Goal: Information Seeking & Learning: Learn about a topic

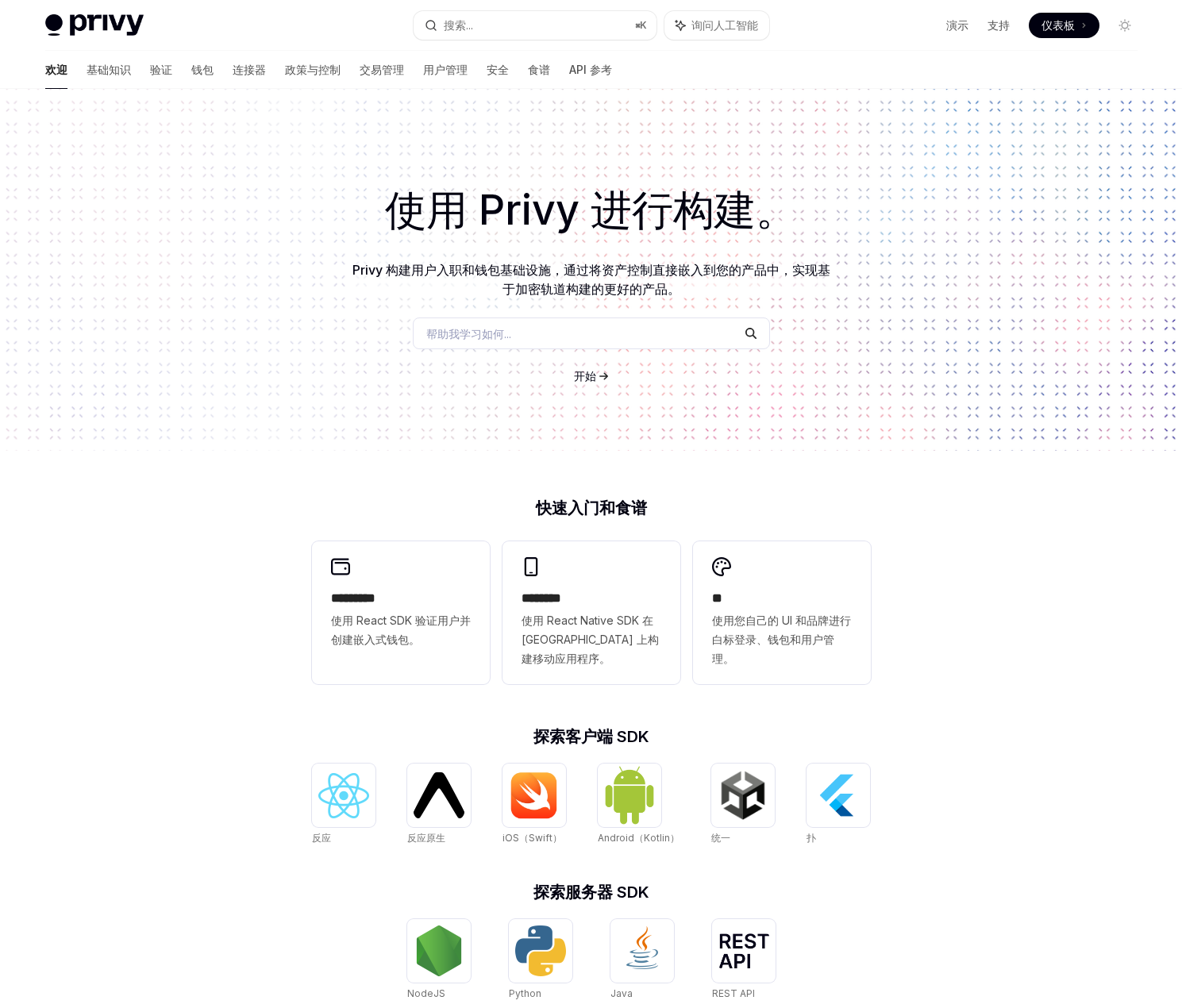
click at [223, 198] on h1 "使用 Privy 进行构建。" at bounding box center [591, 211] width 1131 height 62
click at [500, 327] on font "帮助我学习如何..." at bounding box center [468, 334] width 84 height 14
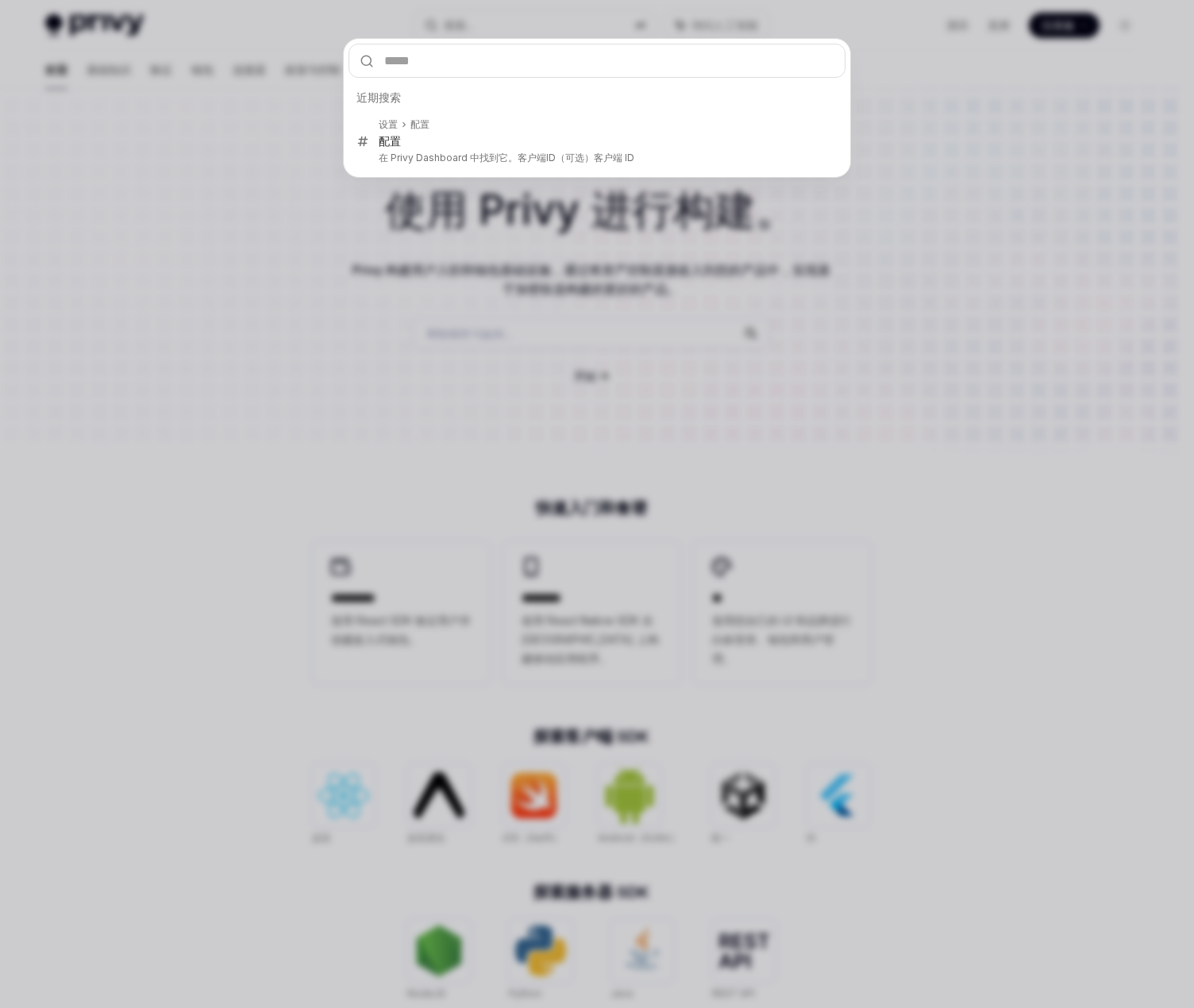
click at [259, 269] on div "近期搜索 设置 配置 配置 在 Privy Dashboard 中找到它。 客户端ID （可选）客户端 ID" at bounding box center [597, 504] width 1194 height 1008
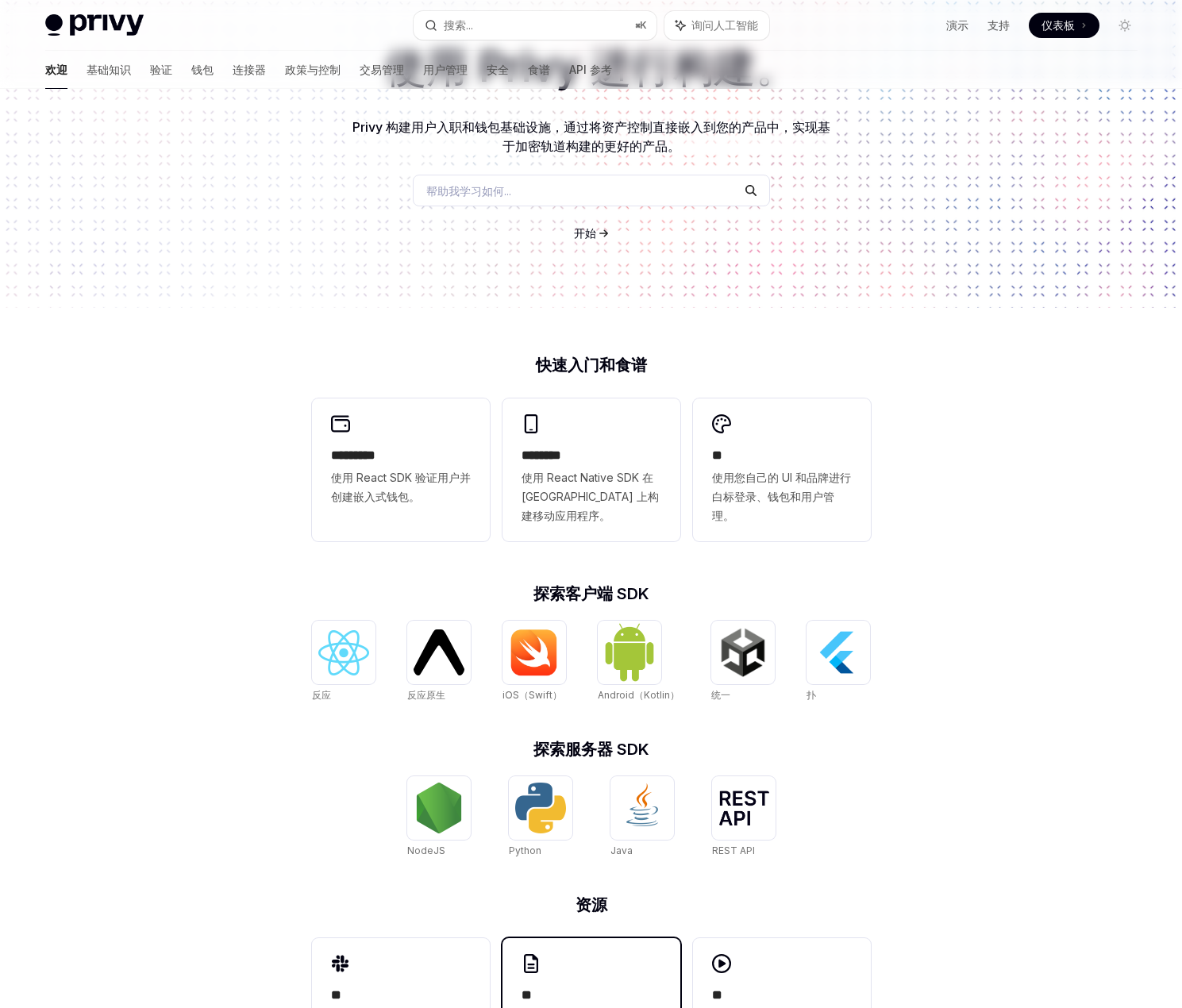
scroll to position [235, 0]
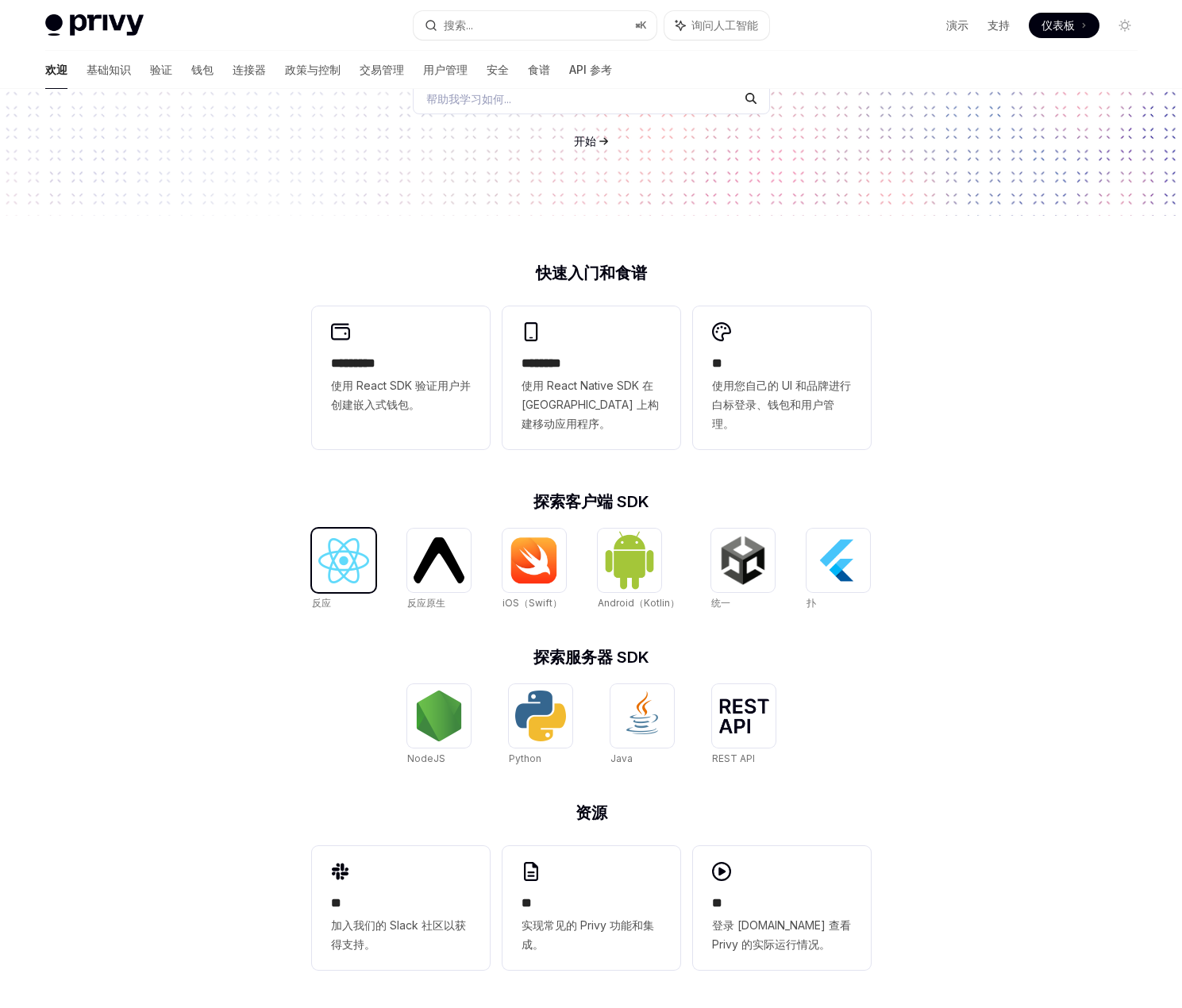
click at [350, 564] on img at bounding box center [343, 561] width 51 height 46
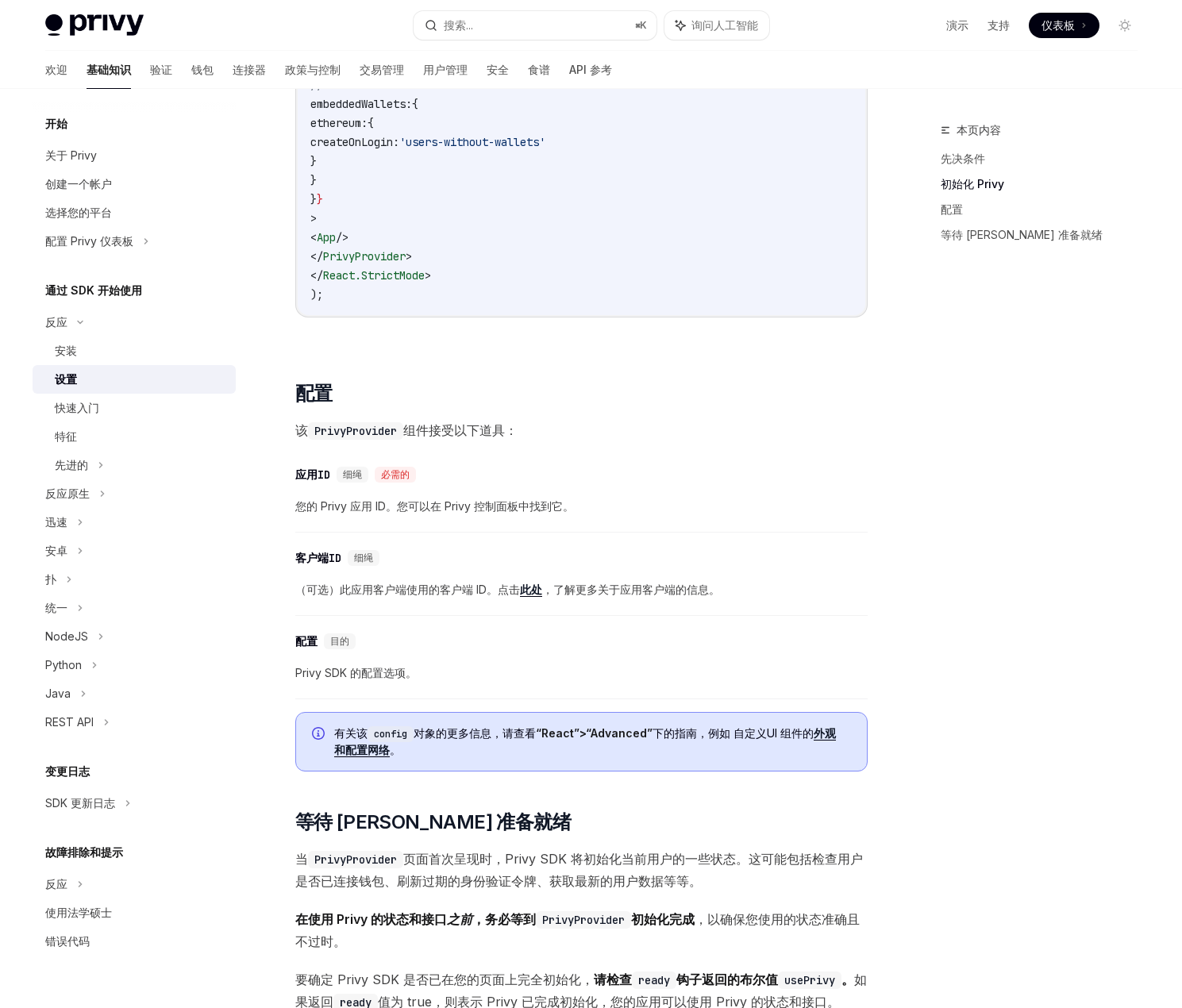
scroll to position [1032, 0]
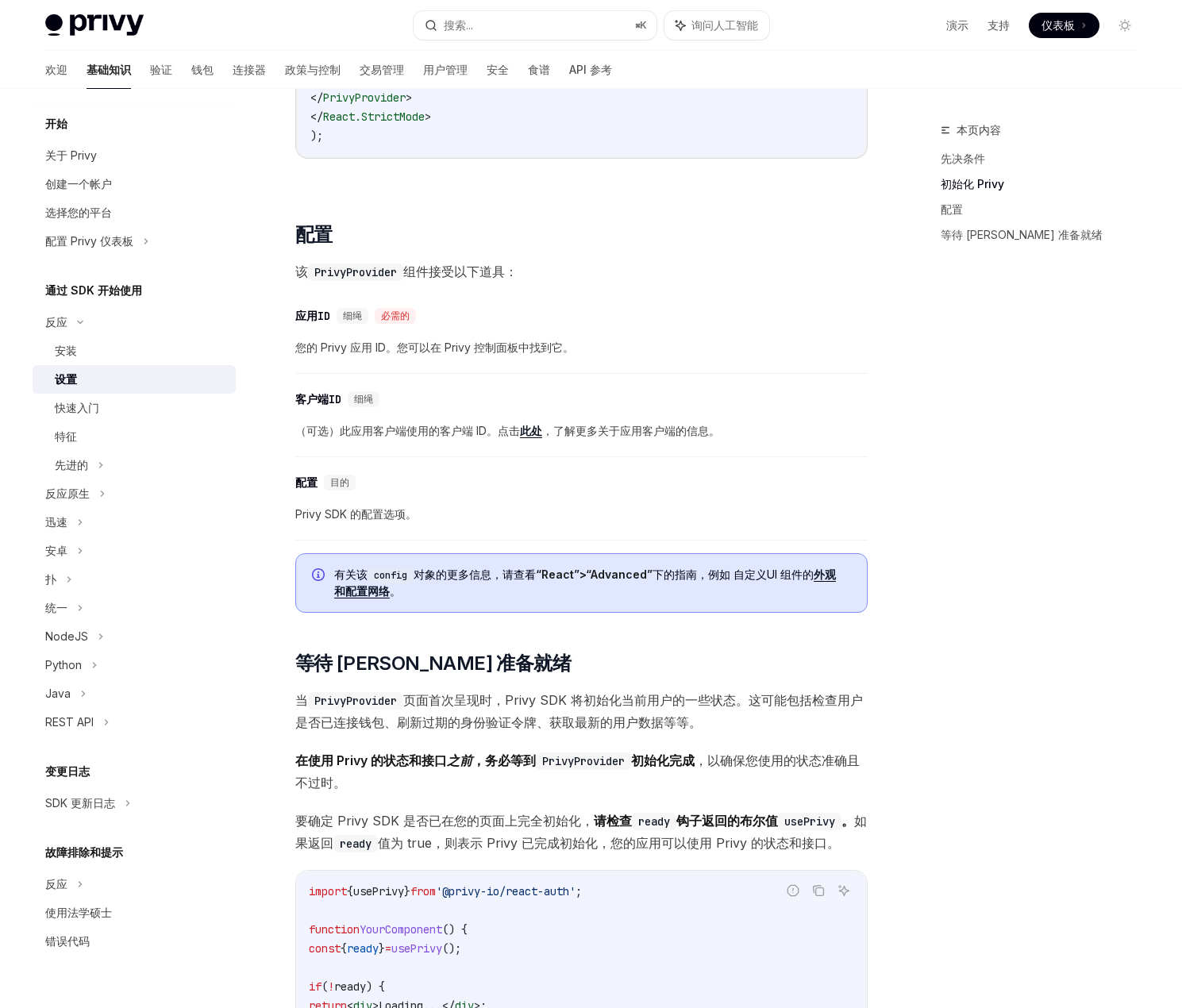
click at [375, 507] on font "Privy SDK 的配置选项。" at bounding box center [356, 514] width 121 height 14
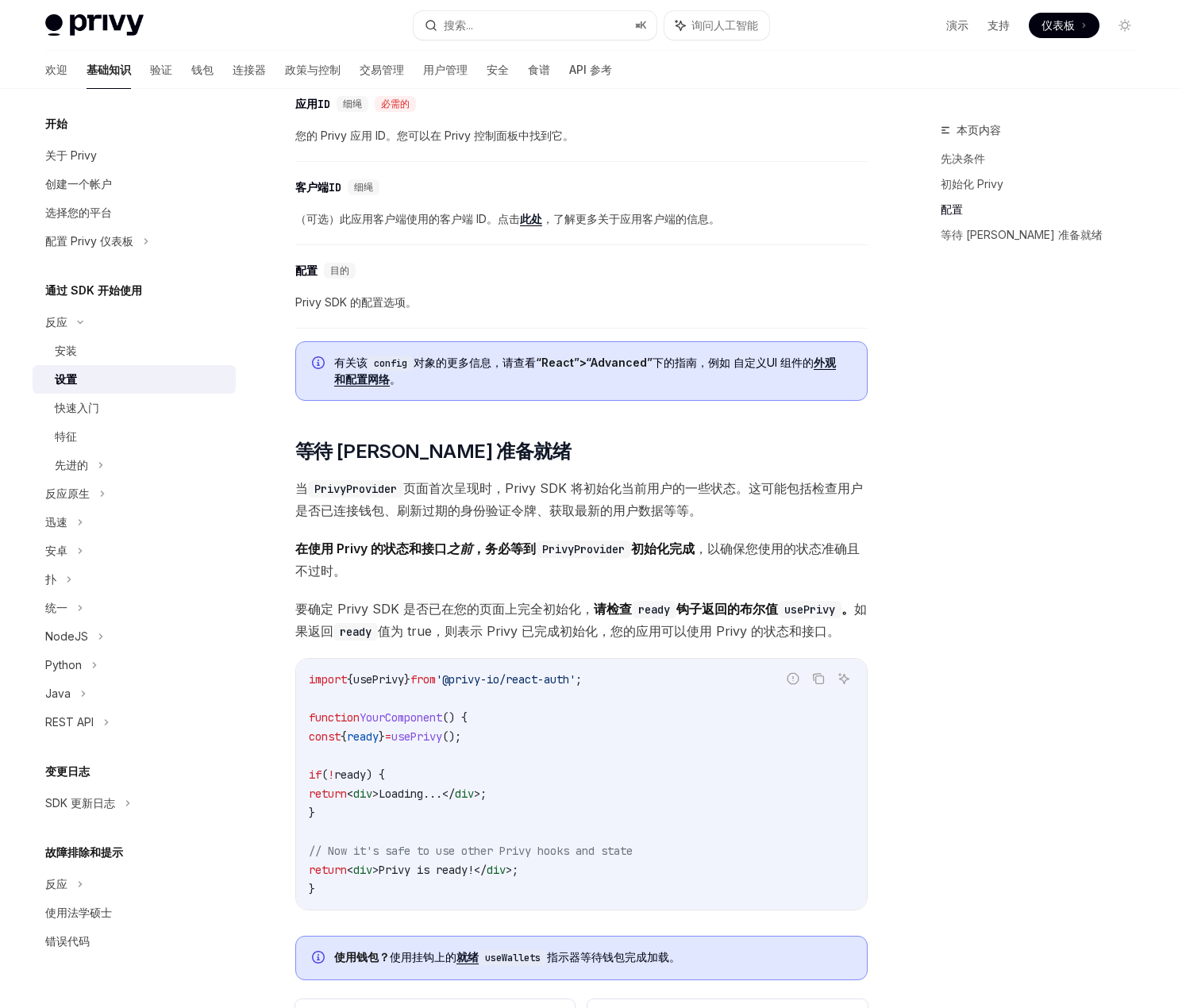
scroll to position [1269, 0]
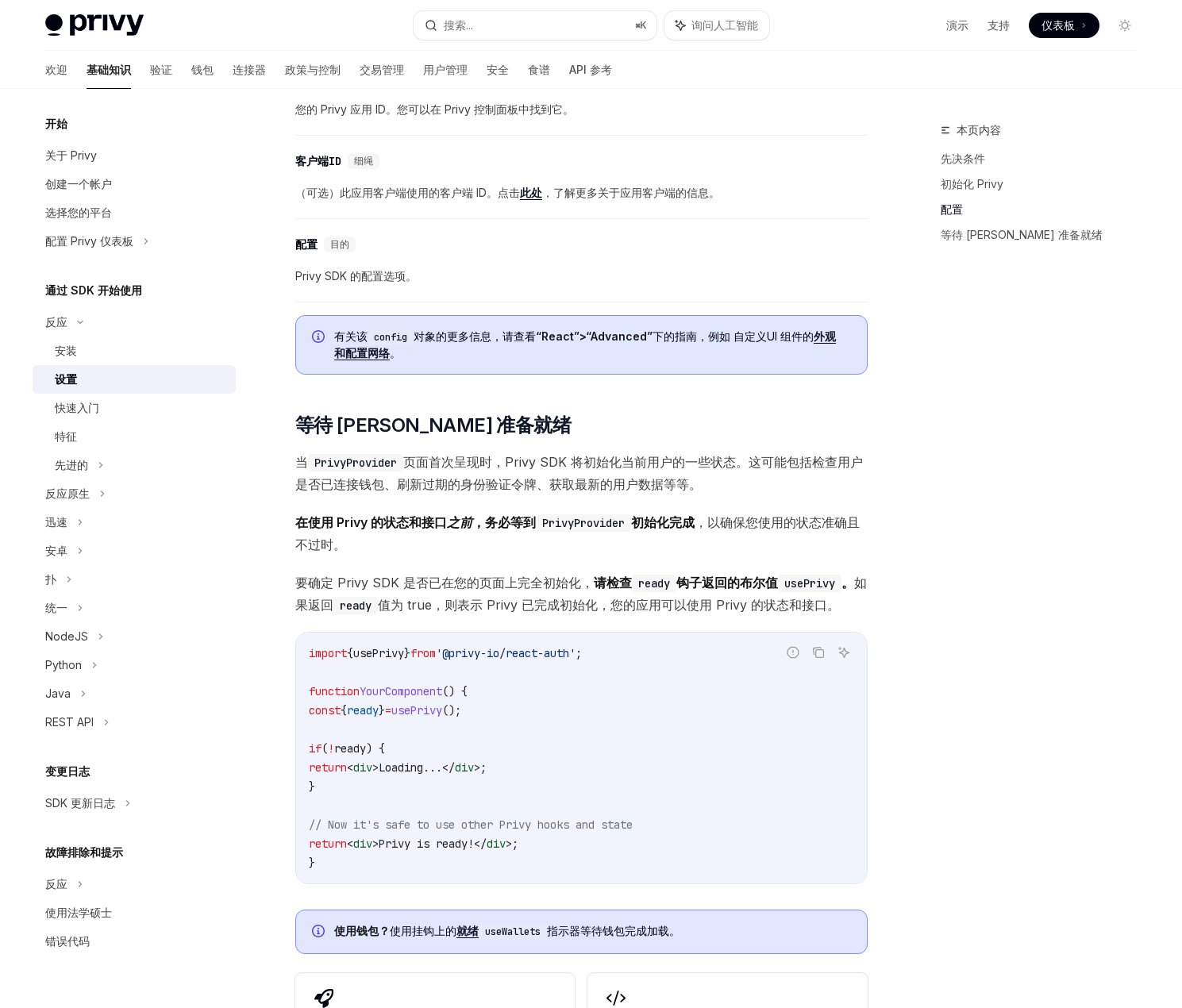
click at [259, 742] on div "开始 关于 Privy 创建一个帐户 选择您的平台 配置 Privy 仪表板 通过 SDK 开始使用 反应 安装 设置 快速入门 特征 先进的 反应原生 迅速…" at bounding box center [147, 547] width 228 height 919
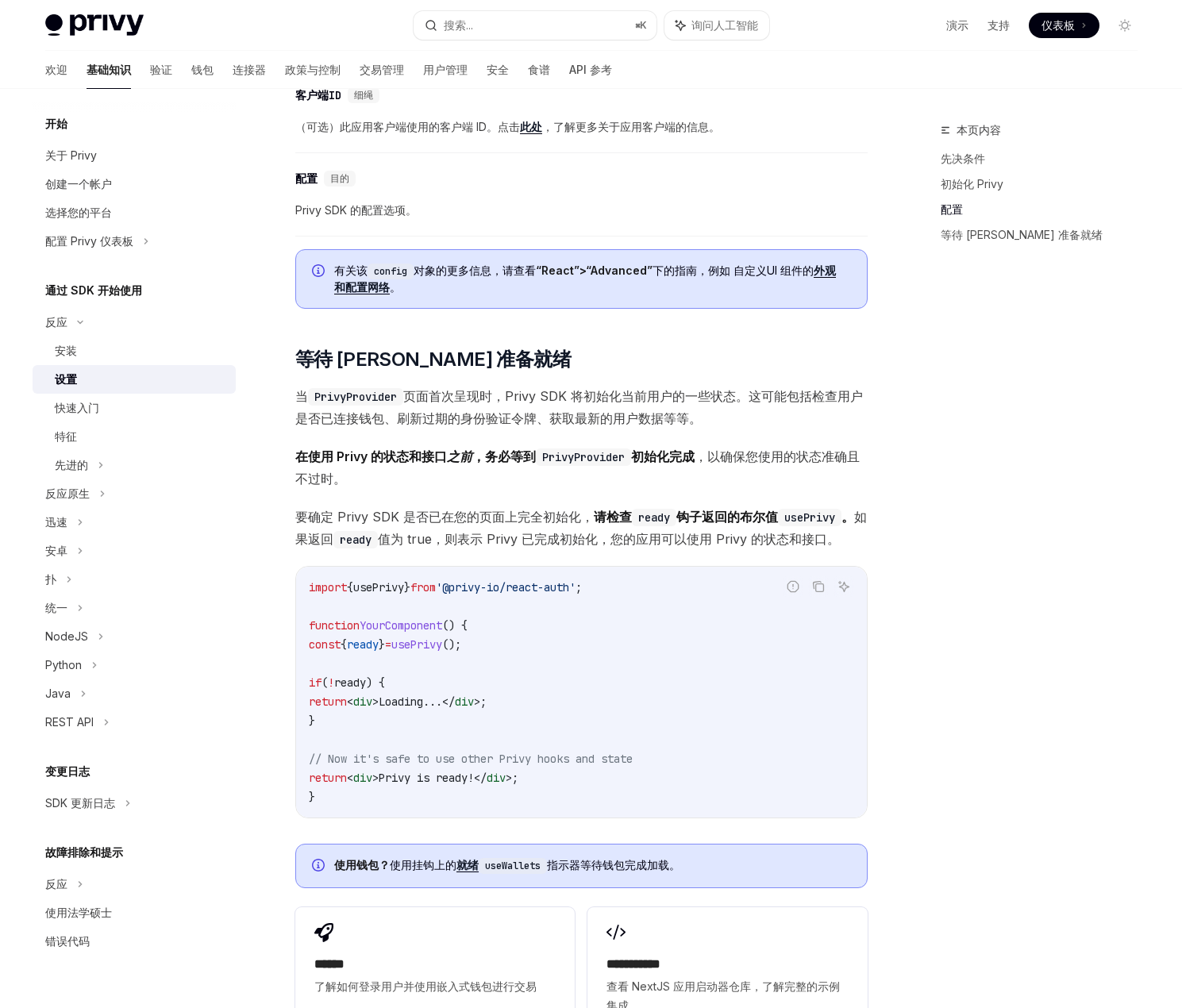
scroll to position [1508, 0]
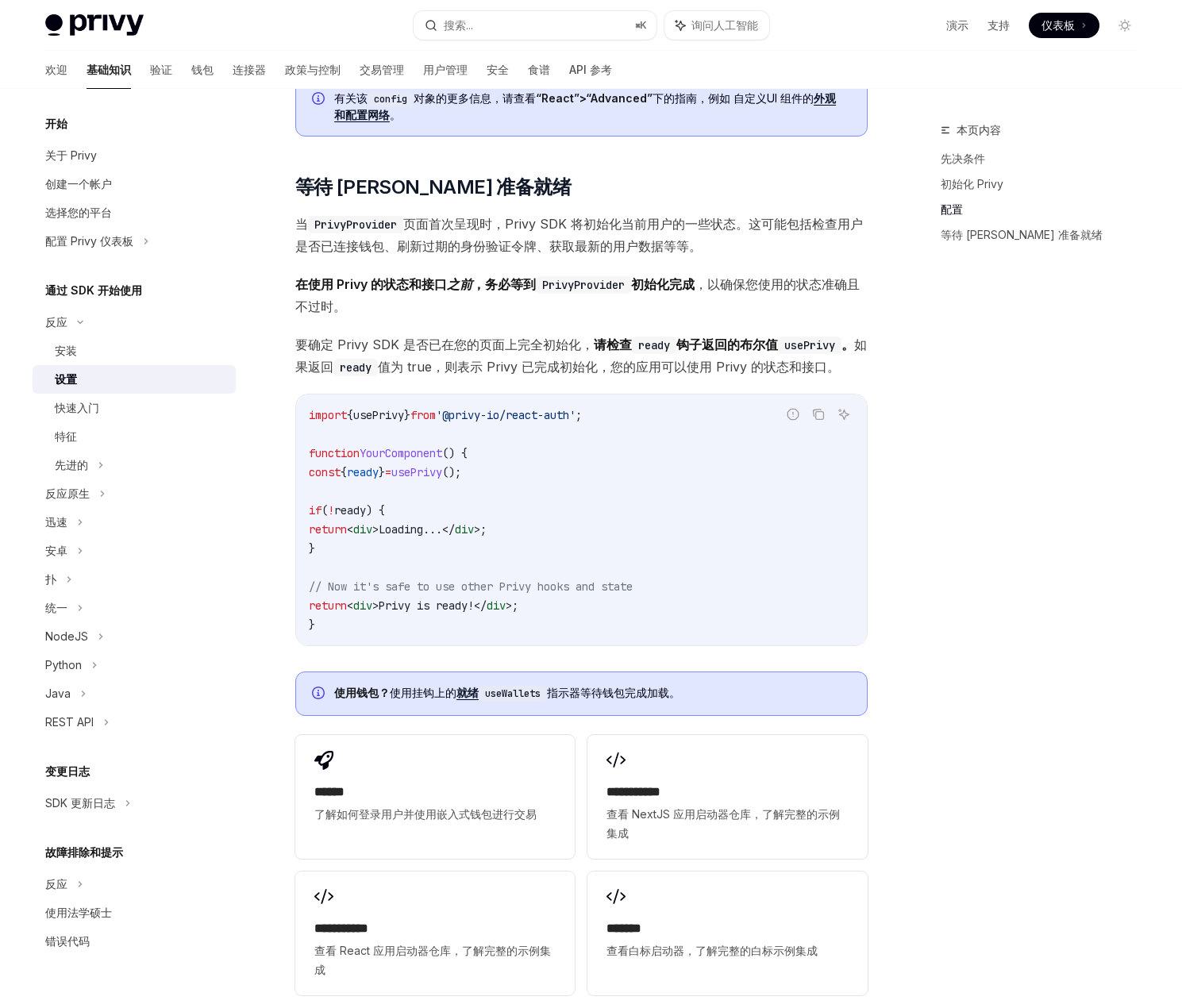
click at [389, 422] on span "usePrivy" at bounding box center [378, 415] width 51 height 14
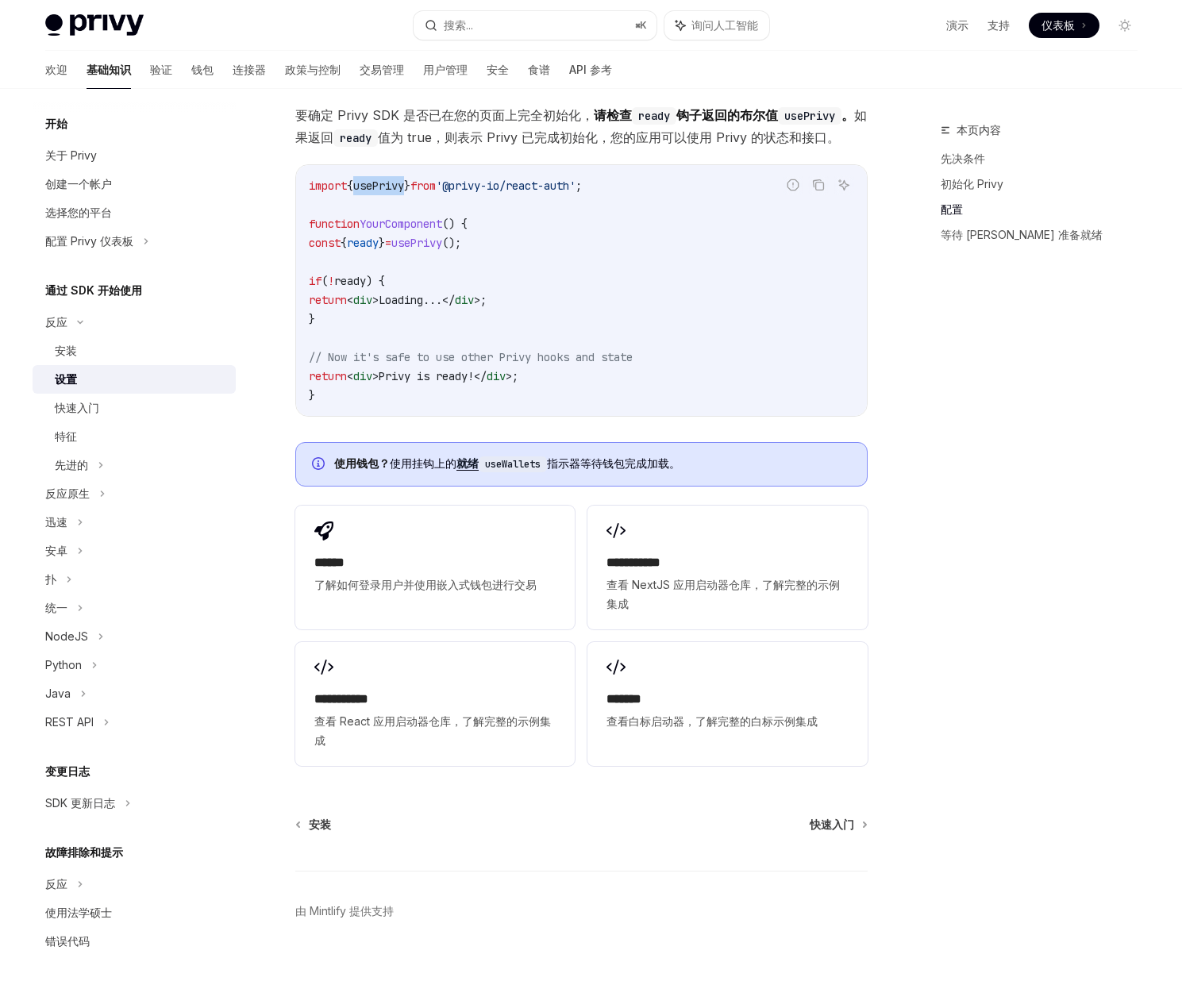
scroll to position [1746, 0]
click at [399, 193] on span "usePrivy" at bounding box center [378, 186] width 51 height 14
click at [510, 240] on code "import { usePrivy } from '@privy-io/react-auth' ; function YourComponent () { c…" at bounding box center [581, 290] width 545 height 228
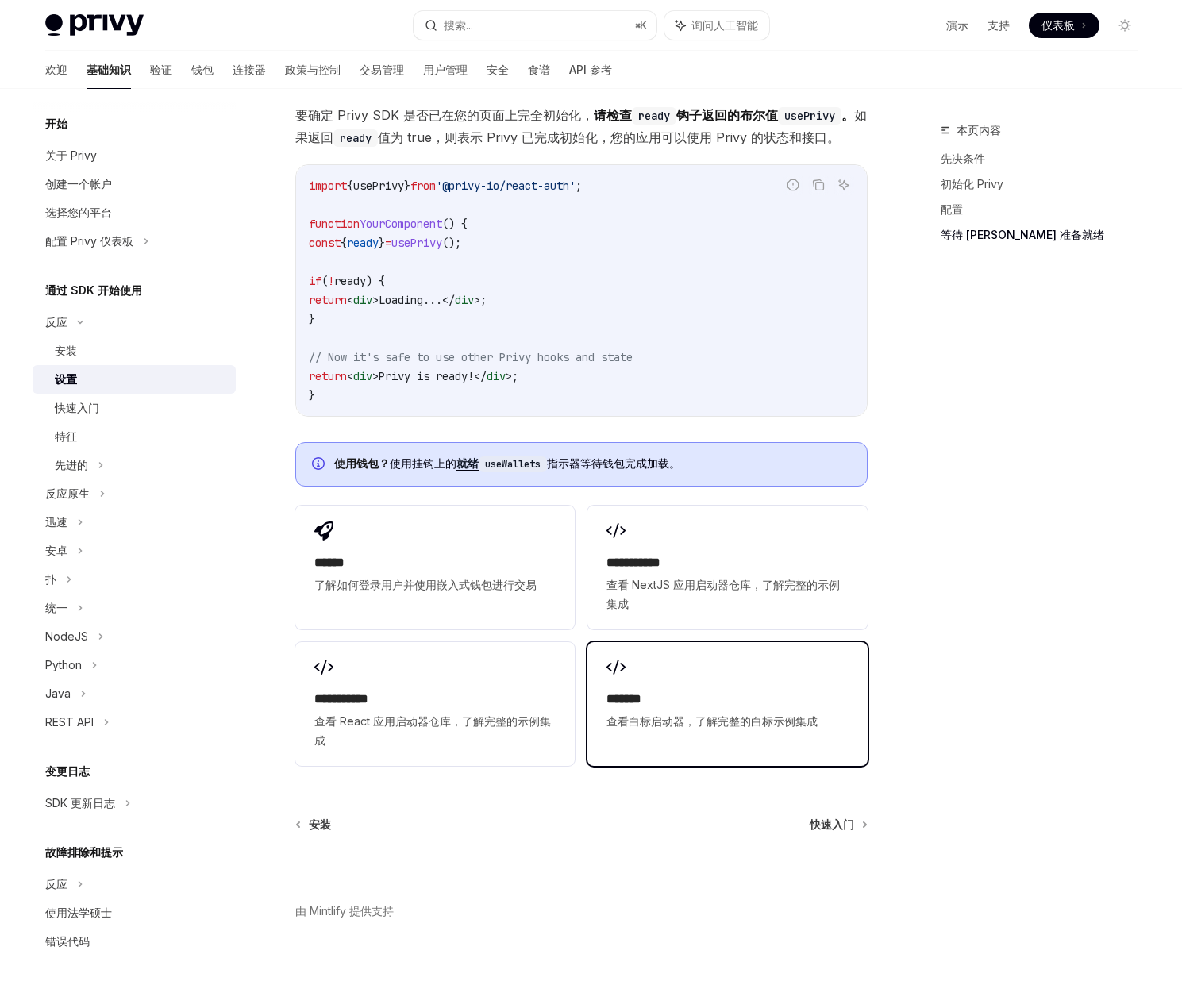
click at [739, 706] on h2 "*******" at bounding box center [726, 698] width 241 height 19
click at [100, 403] on div "快速入门" at bounding box center [140, 407] width 172 height 19
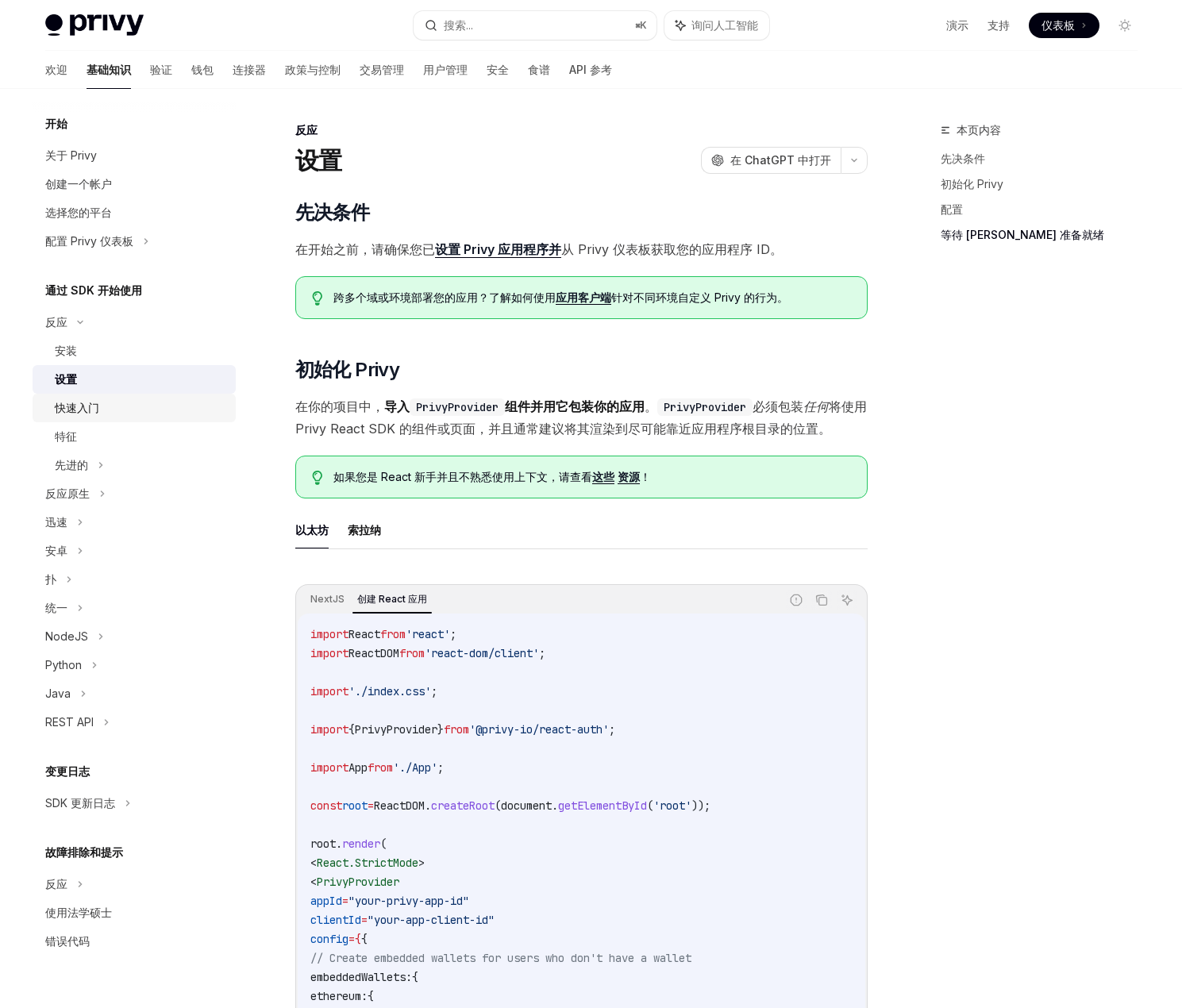
type textarea "*"
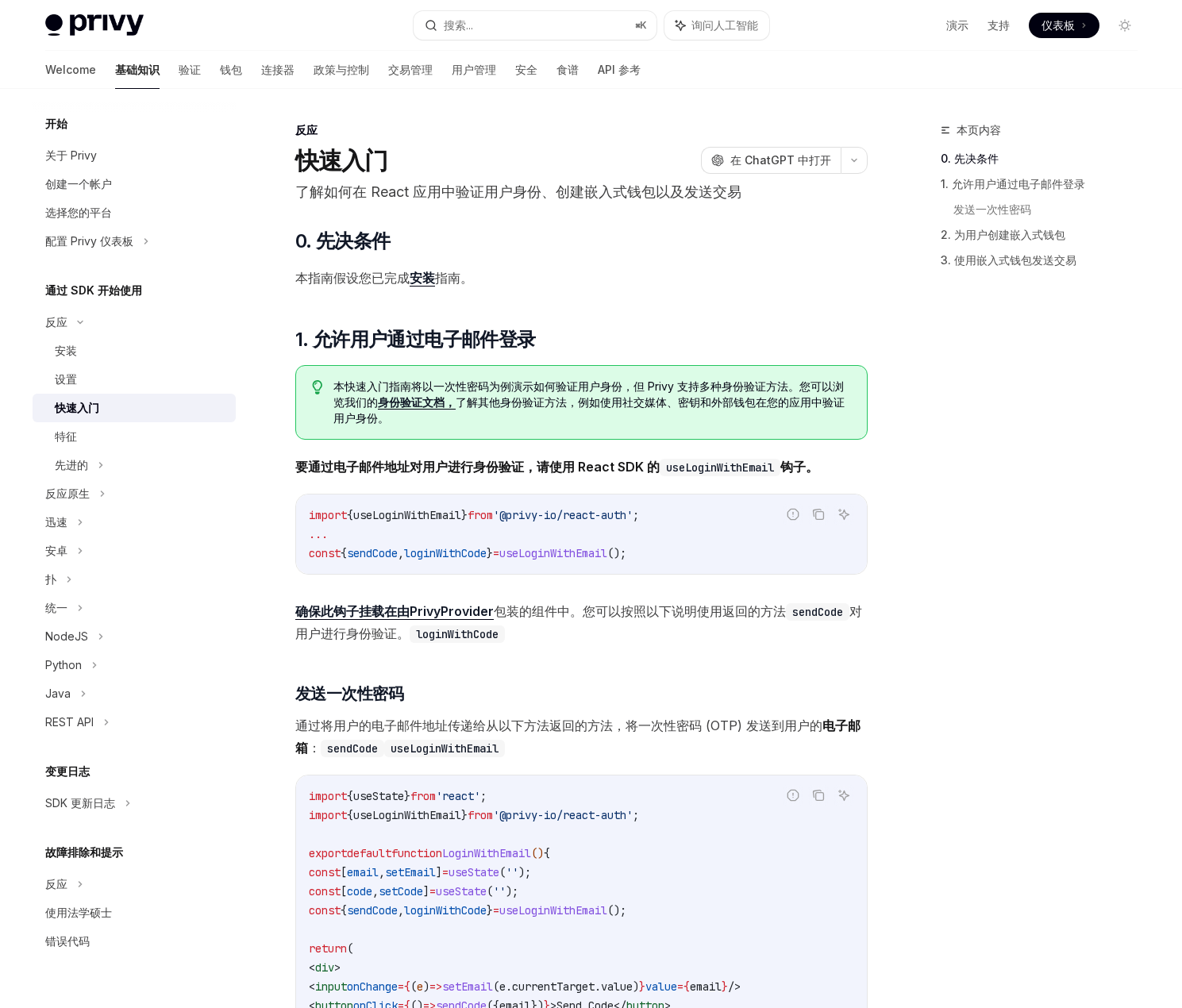
click at [979, 528] on div "本页内容 0. 先决条件 1. 允许用户通过电子邮件登录 发送一次性密码 2. 为用户创建嵌入式钱包 3. 使用嵌入式钱包发送交易" at bounding box center [1029, 563] width 241 height 887
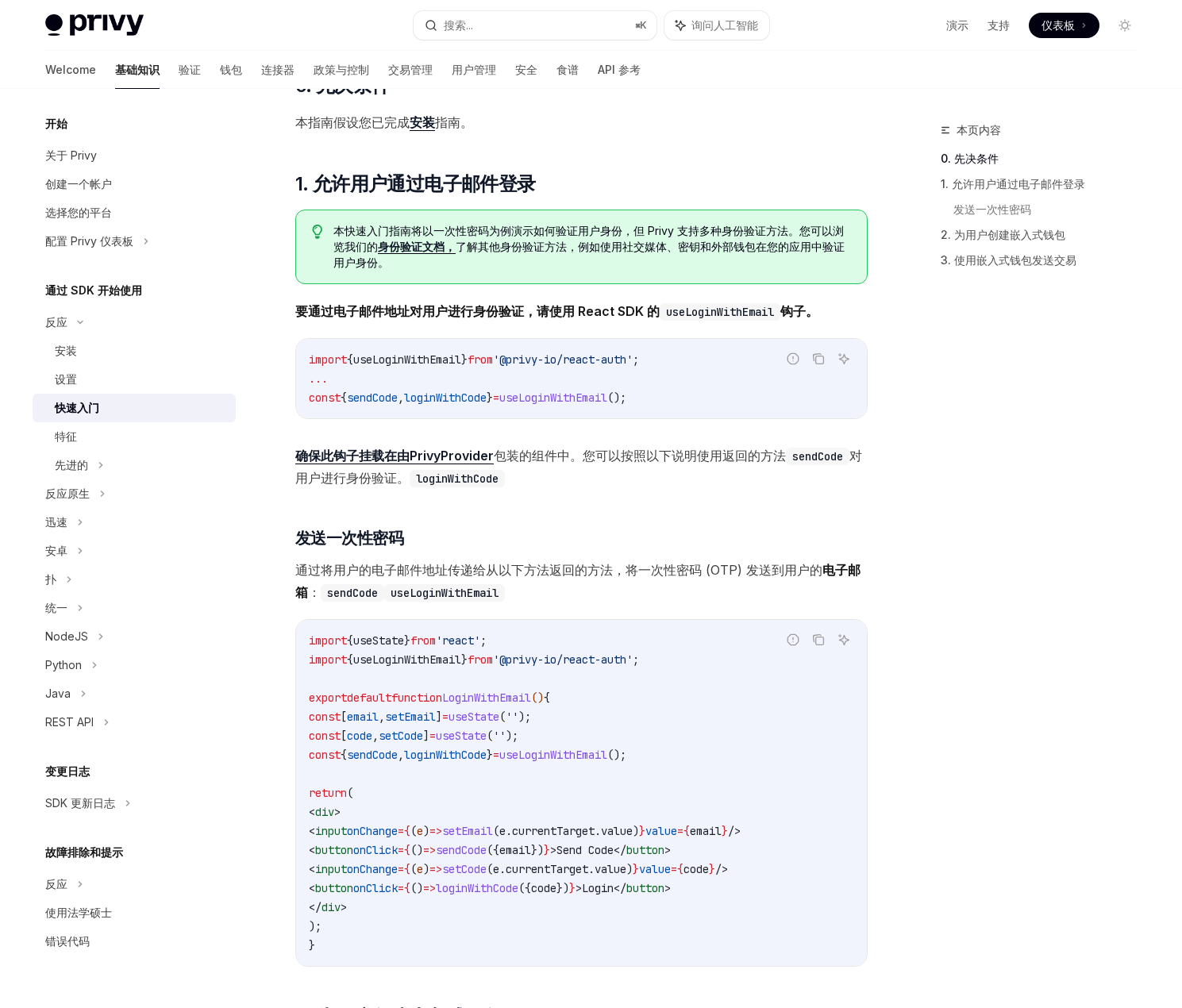
scroll to position [159, 0]
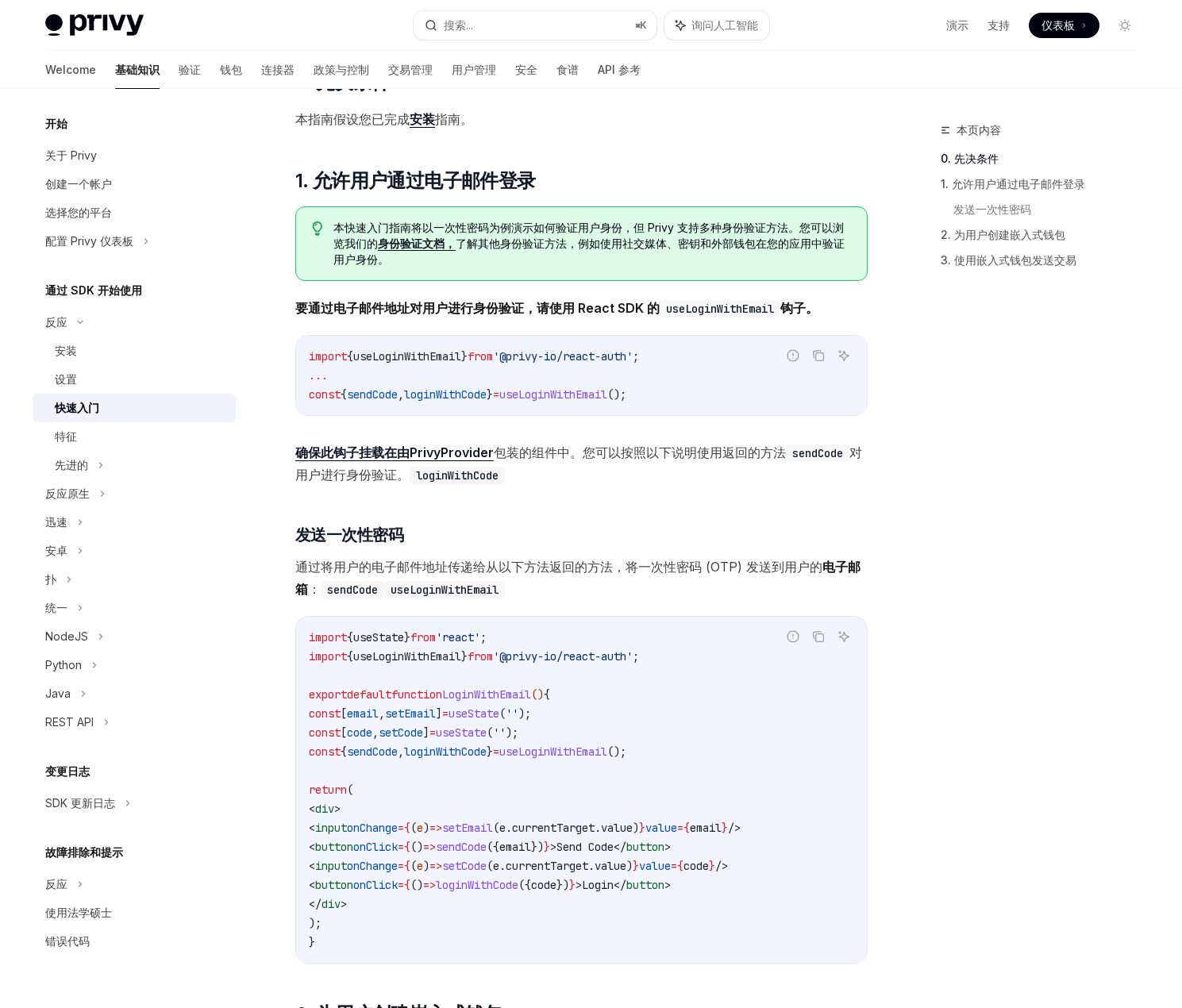
click at [960, 867] on div "本页内容 0. 先决条件 1. 允许用户通过电子邮件登录 发送一次性密码 2. 为用户创建嵌入式钱包 3. 使用嵌入式钱包发送交易" at bounding box center [1029, 563] width 241 height 887
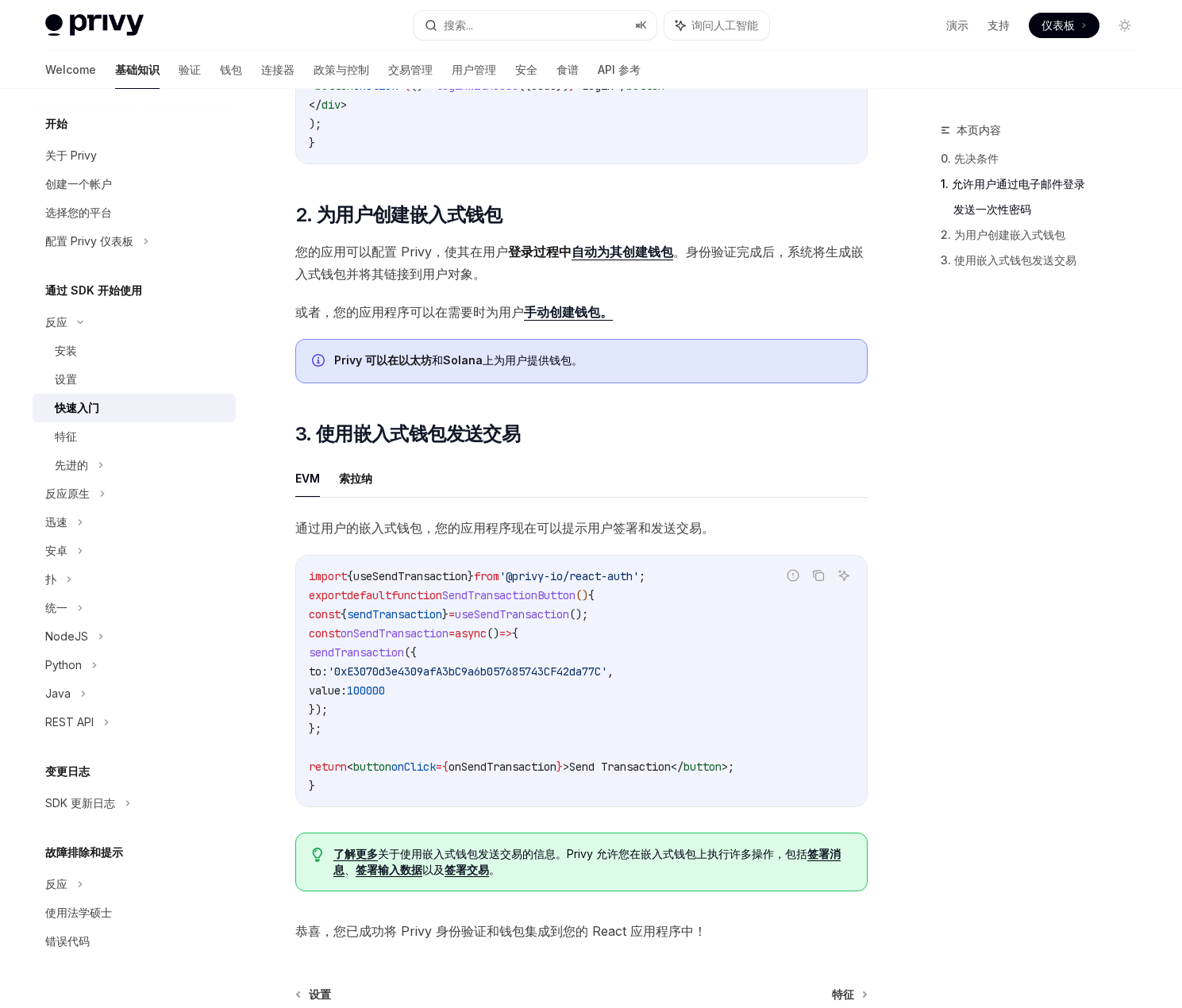
scroll to position [1032, 0]
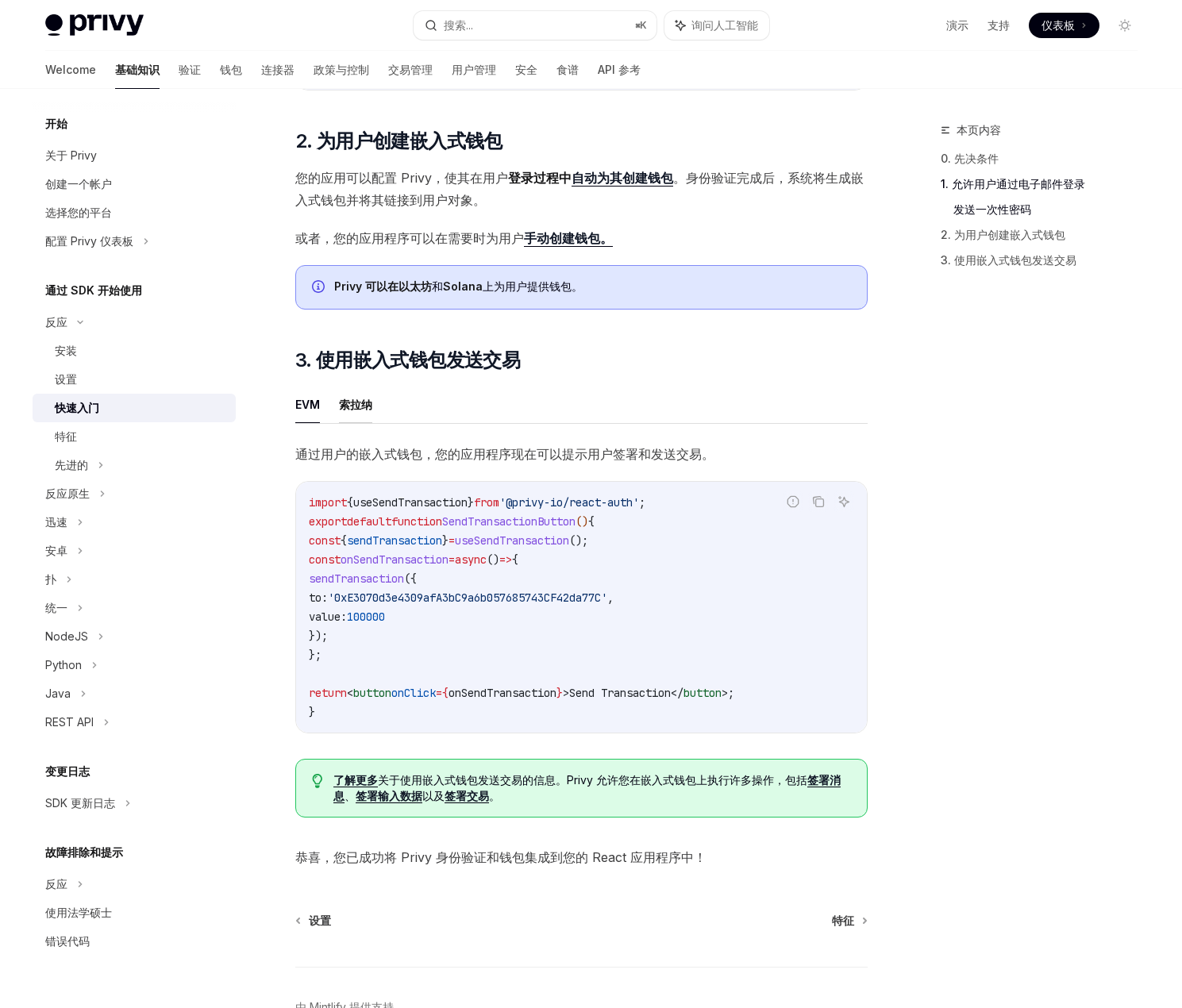
click at [360, 406] on font "索拉纳" at bounding box center [356, 404] width 34 height 14
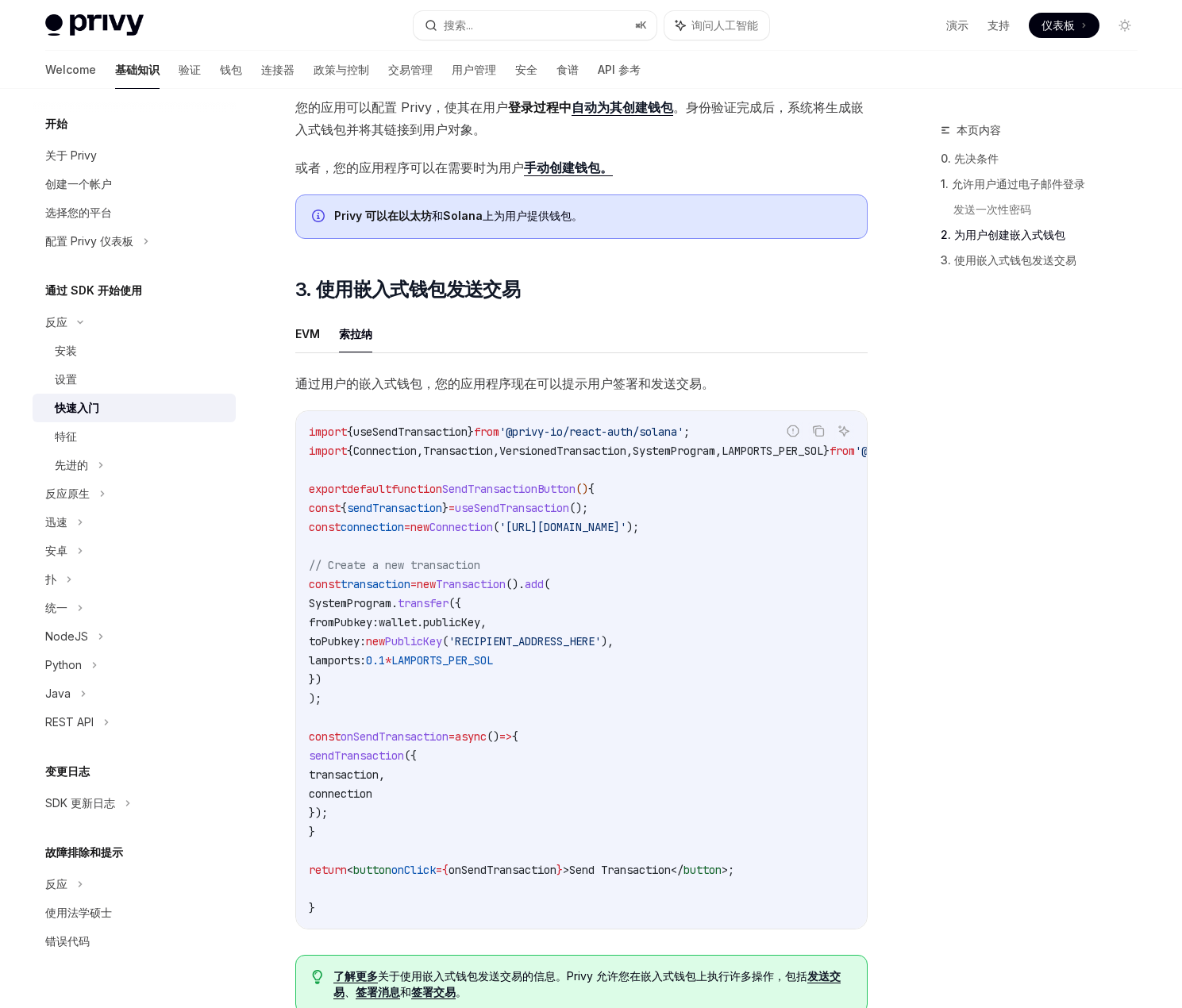
scroll to position [1191, 0]
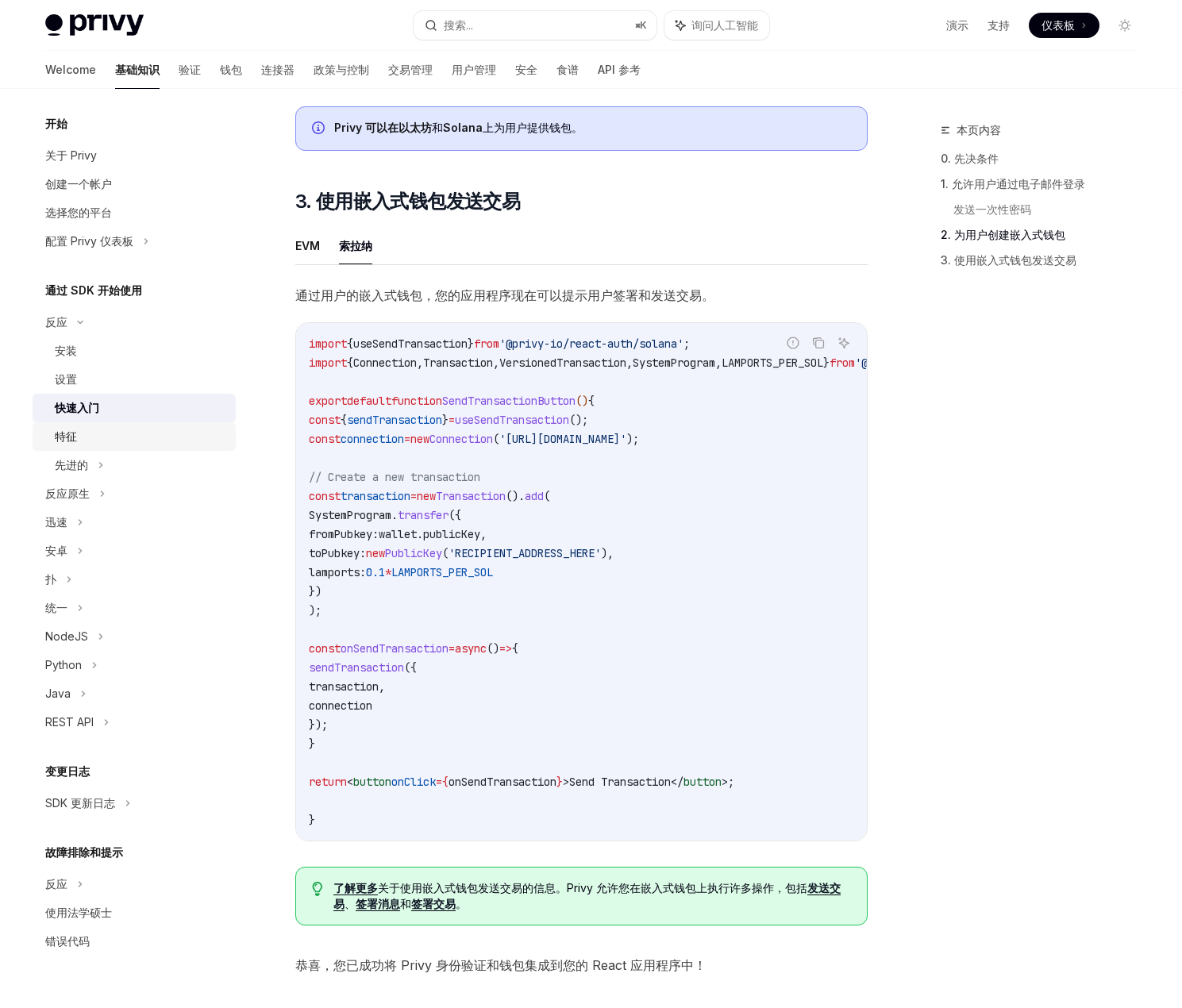
click at [77, 431] on div "特征" at bounding box center [140, 436] width 172 height 19
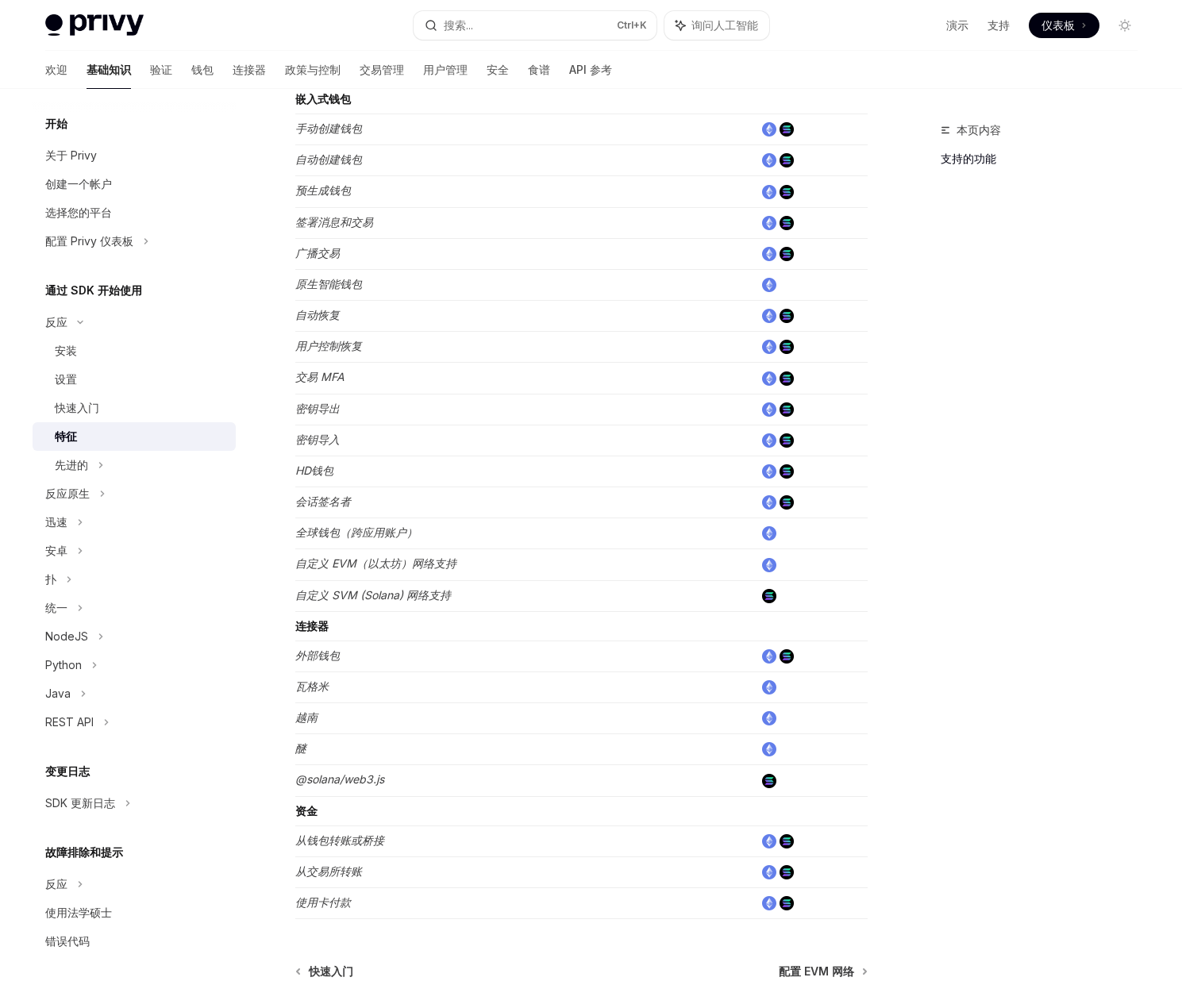
scroll to position [522, 0]
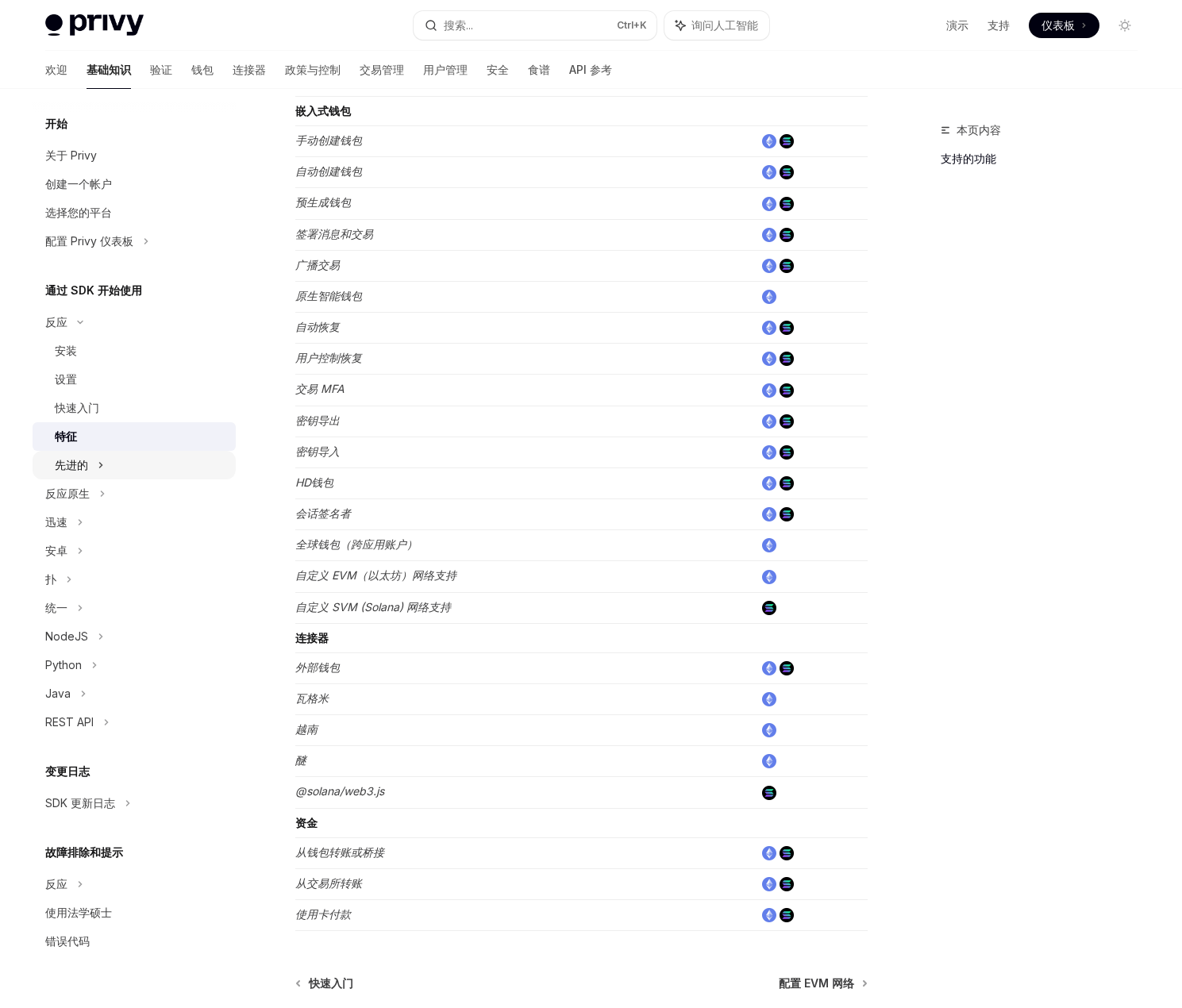
click at [85, 466] on font "先进的" at bounding box center [72, 465] width 34 height 14
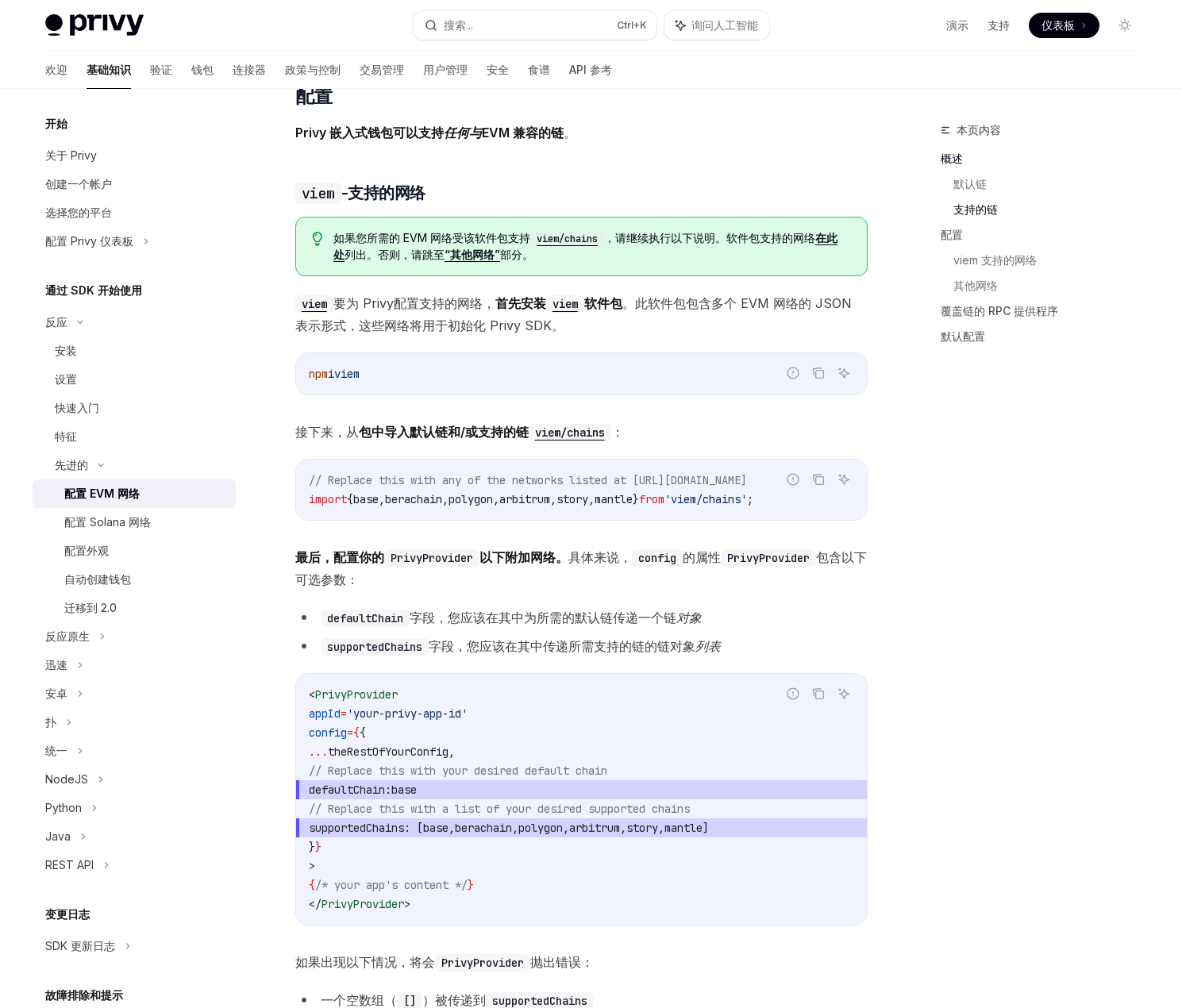
scroll to position [1349, 0]
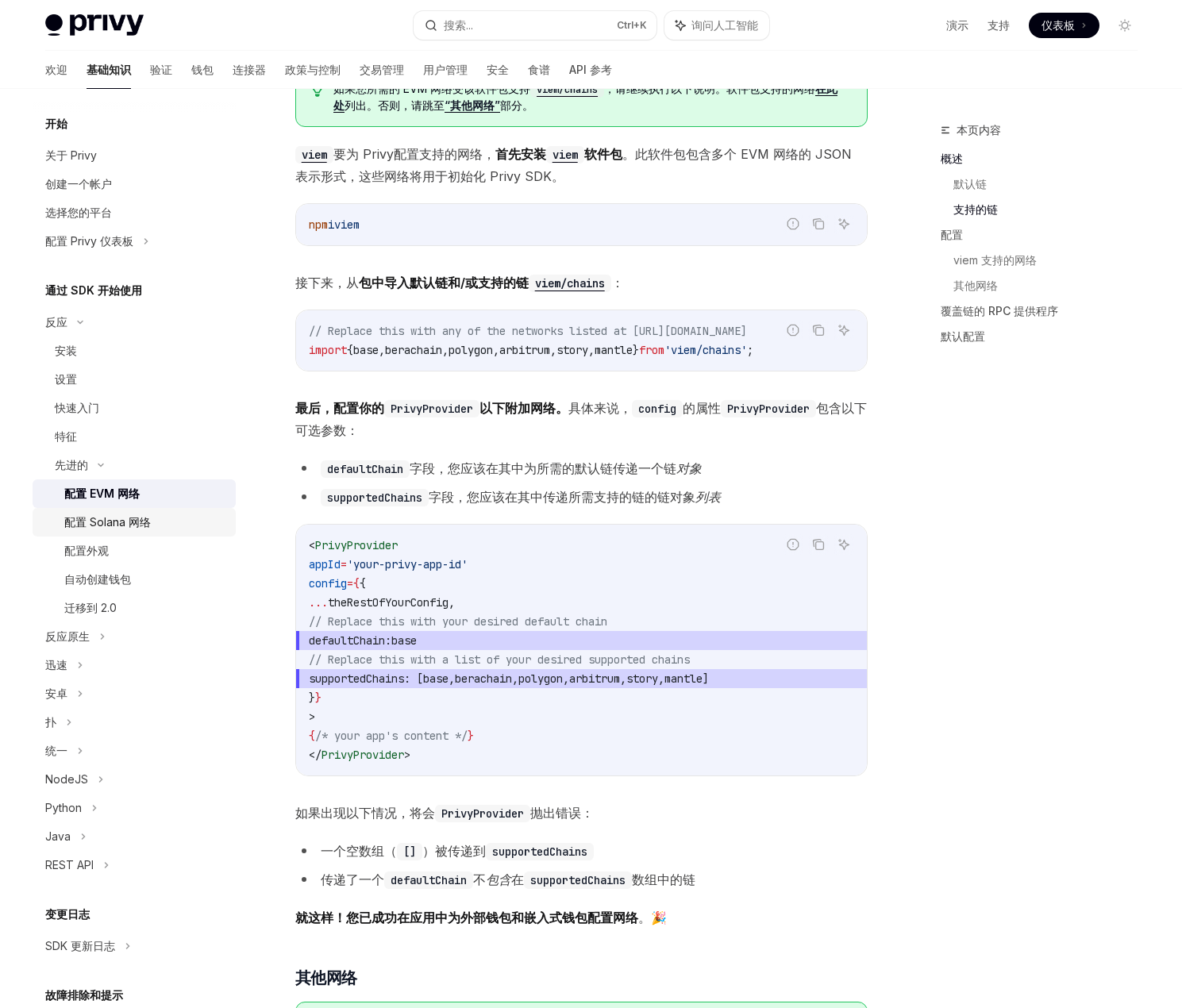
click at [131, 523] on font "配置 Solana 网络" at bounding box center [107, 522] width 86 height 14
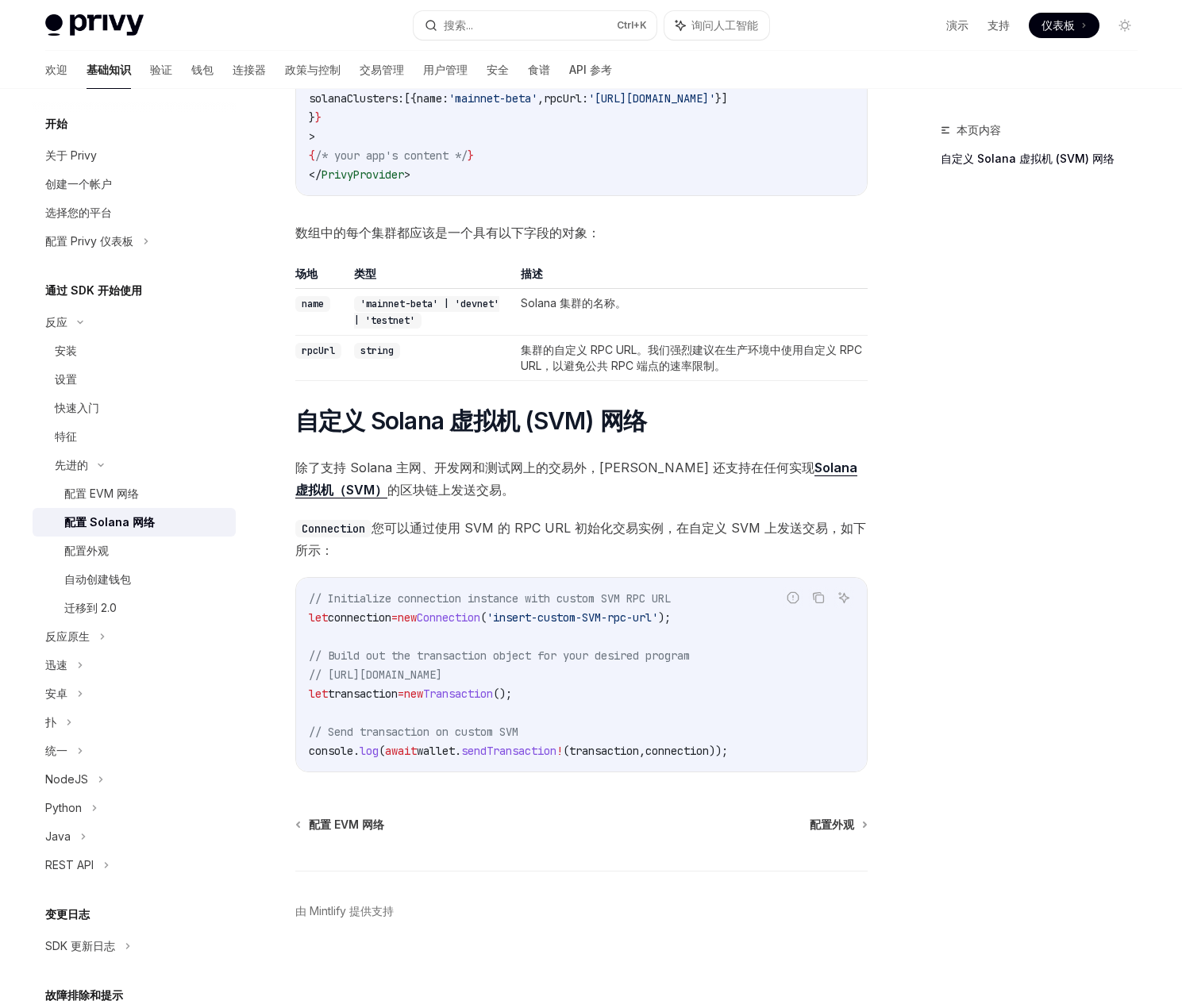
scroll to position [323, 0]
click at [128, 555] on div "配置外观" at bounding box center [145, 550] width 162 height 19
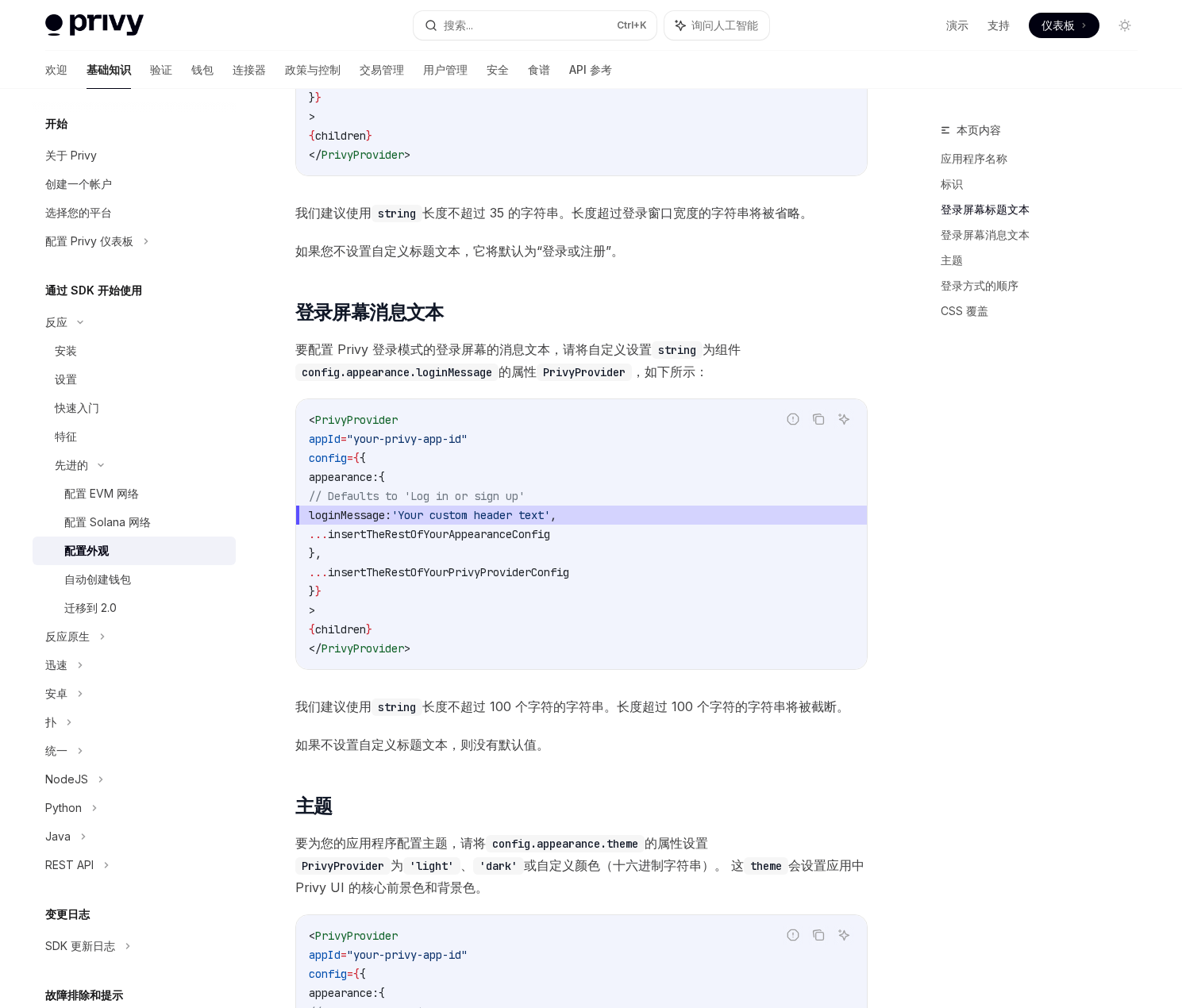
scroll to position [1666, 0]
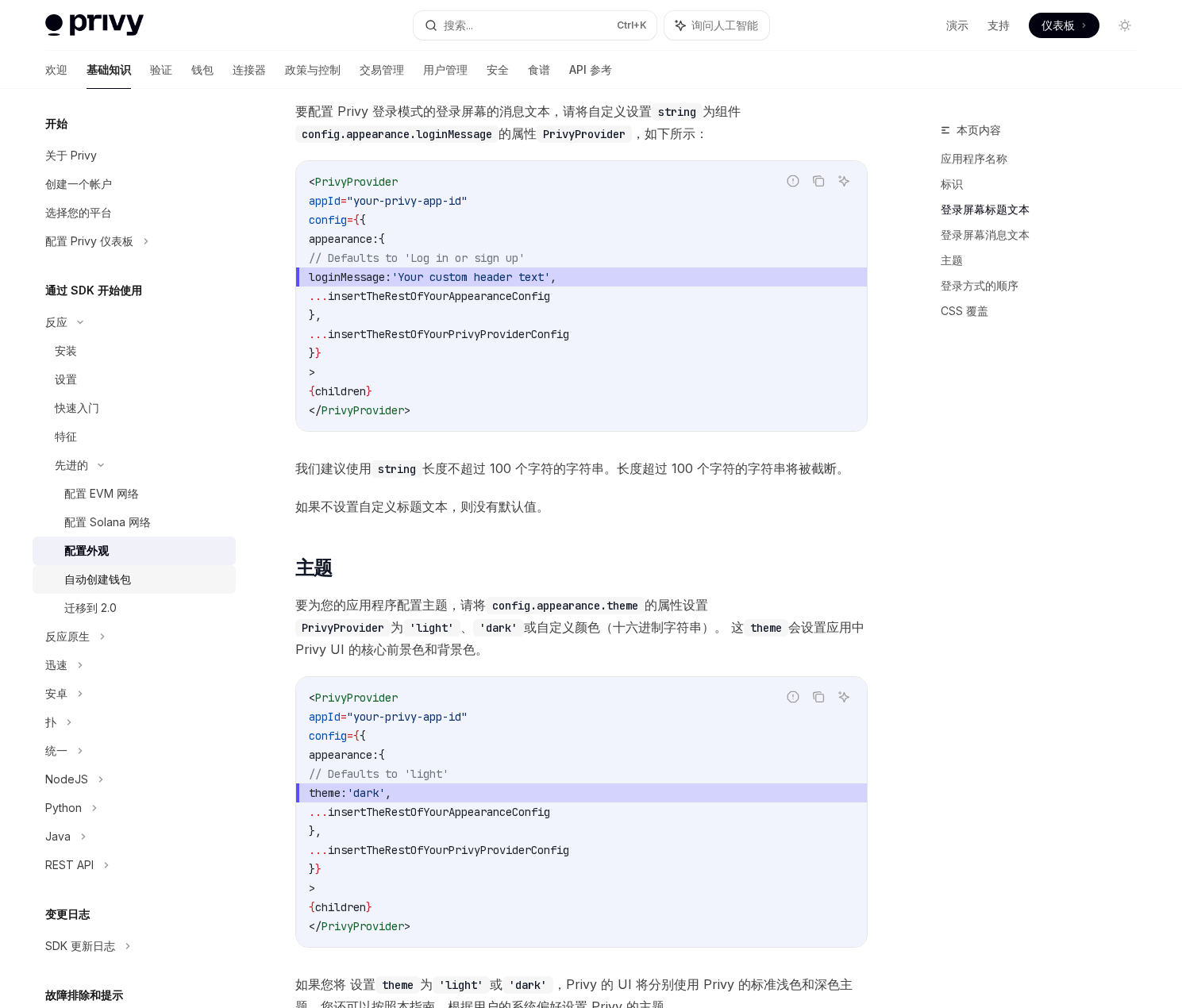
click at [112, 582] on font "自动创建钱包" at bounding box center [97, 579] width 67 height 14
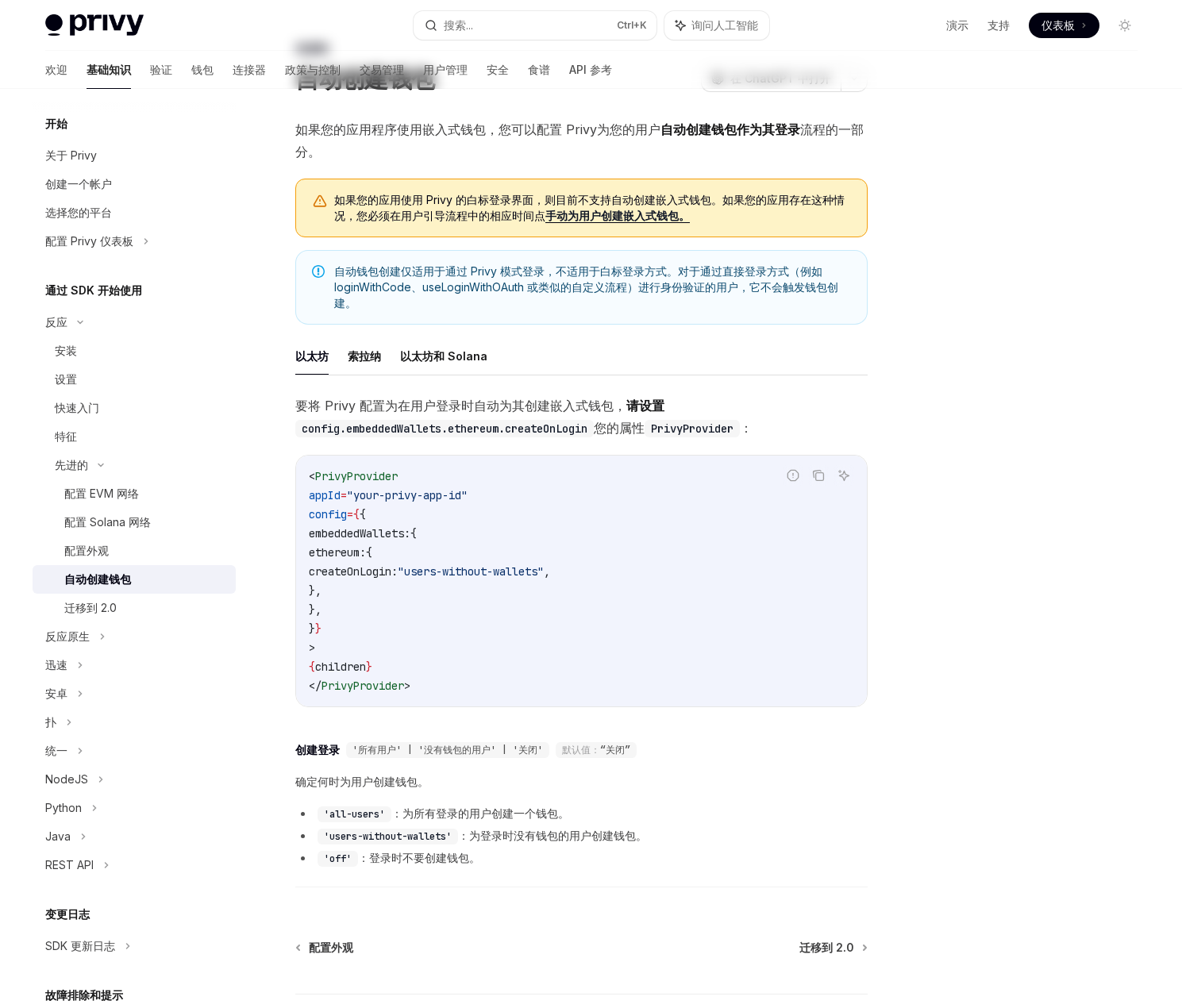
scroll to position [216, 0]
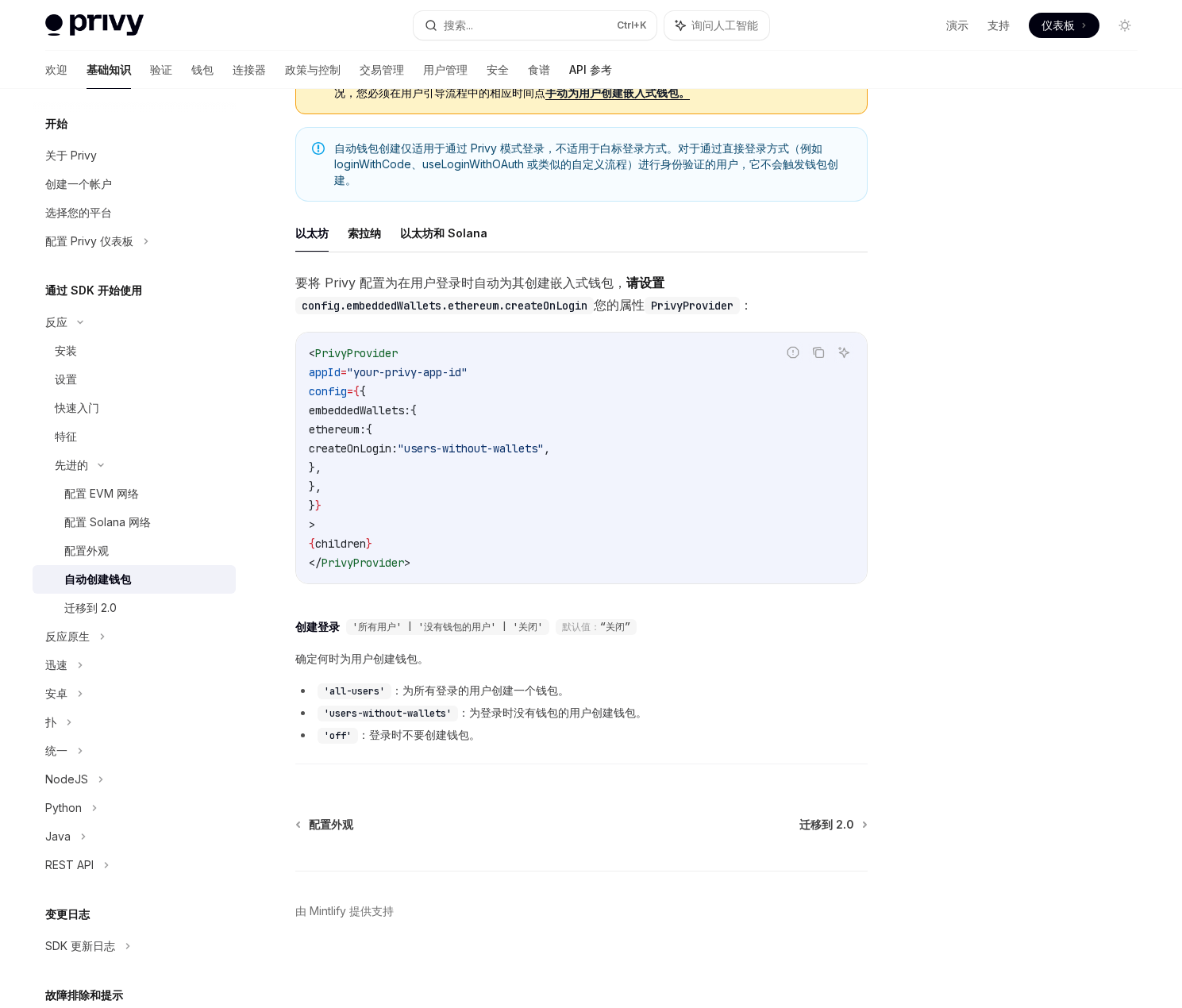
click at [569, 72] on font "API 参考" at bounding box center [590, 70] width 43 height 14
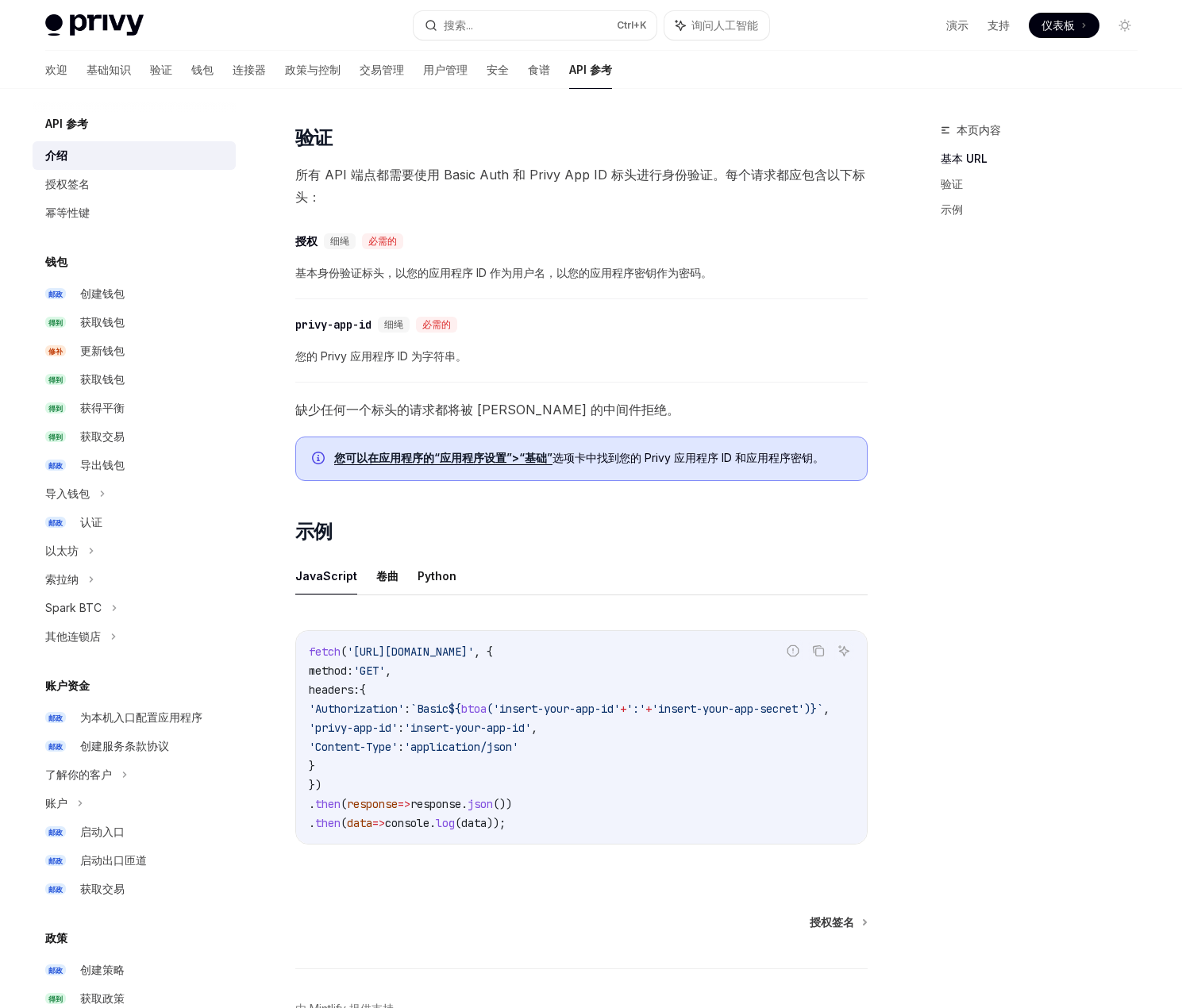
scroll to position [555, 0]
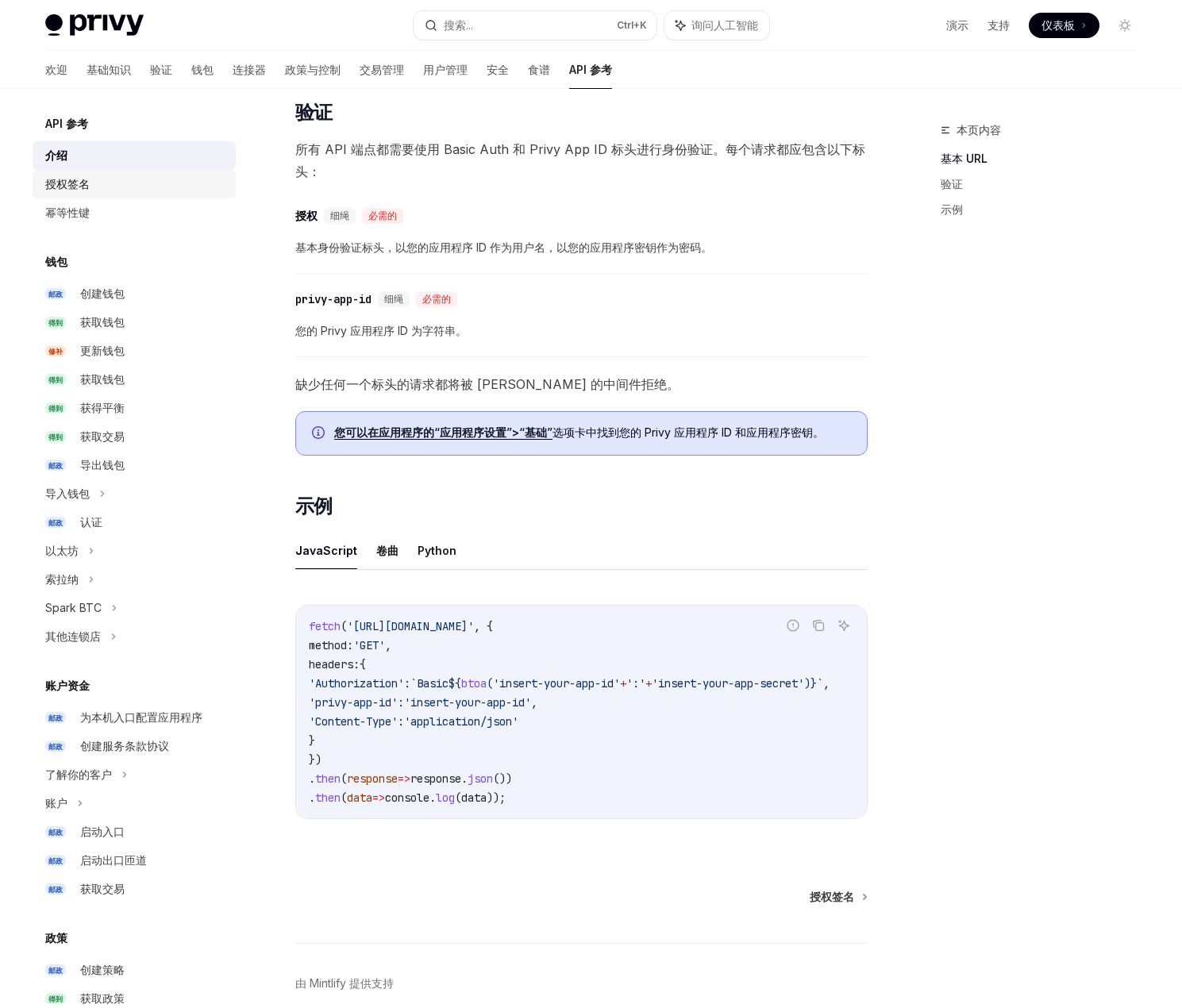
click at [58, 181] on font "授权签名" at bounding box center [68, 184] width 45 height 14
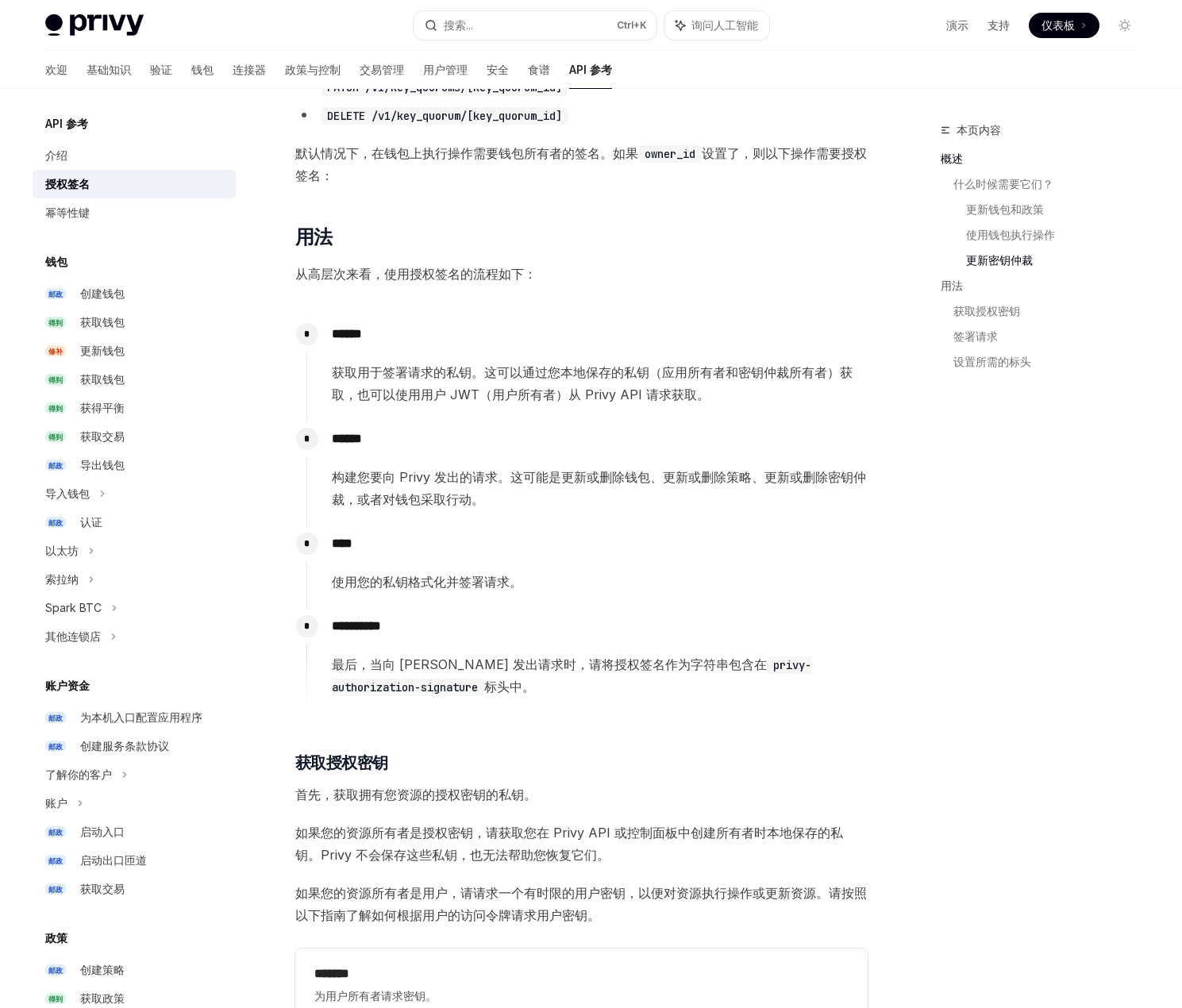
scroll to position [1191, 0]
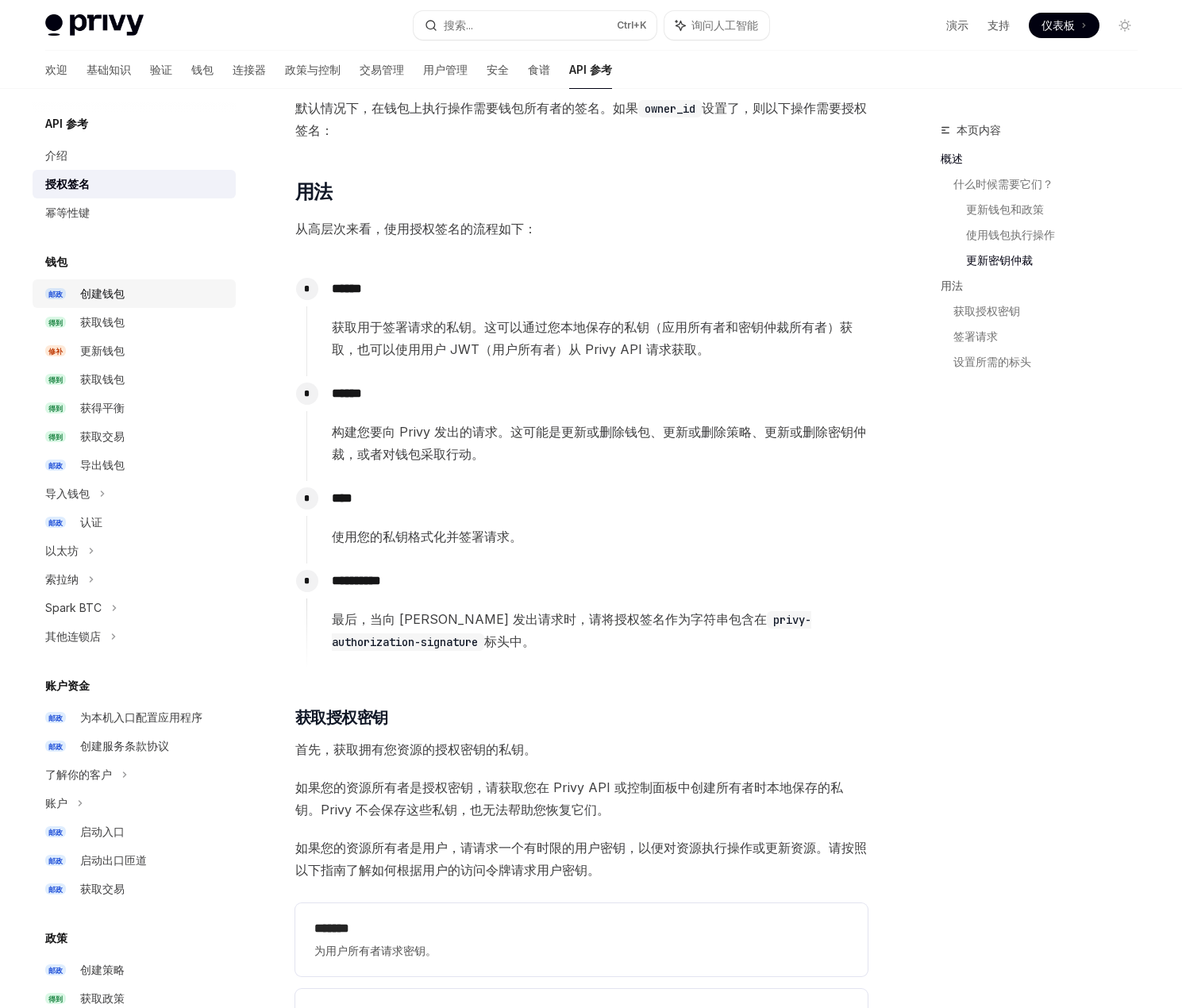
click at [106, 288] on font "创建钱包" at bounding box center [102, 293] width 45 height 14
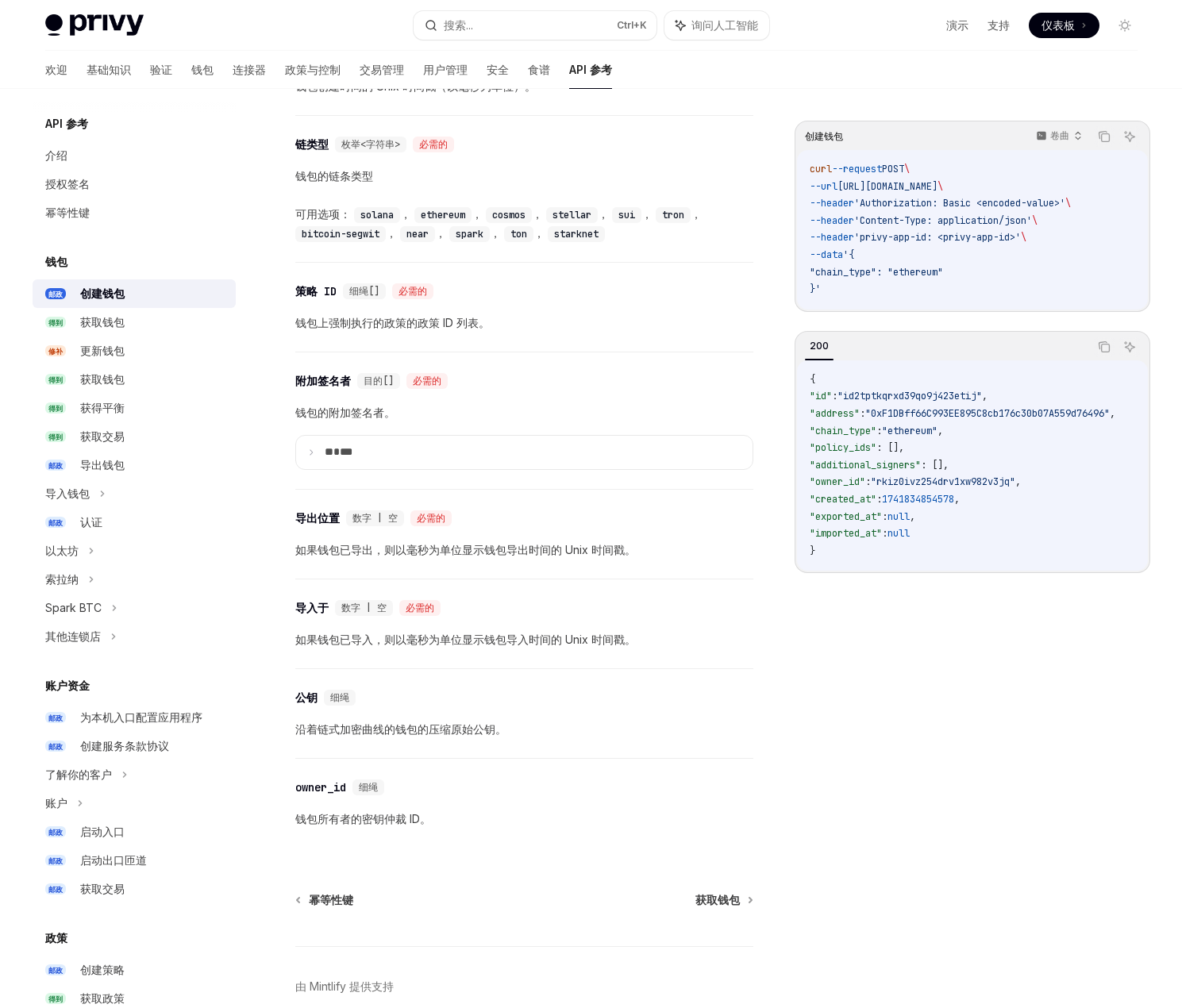
scroll to position [1733, 0]
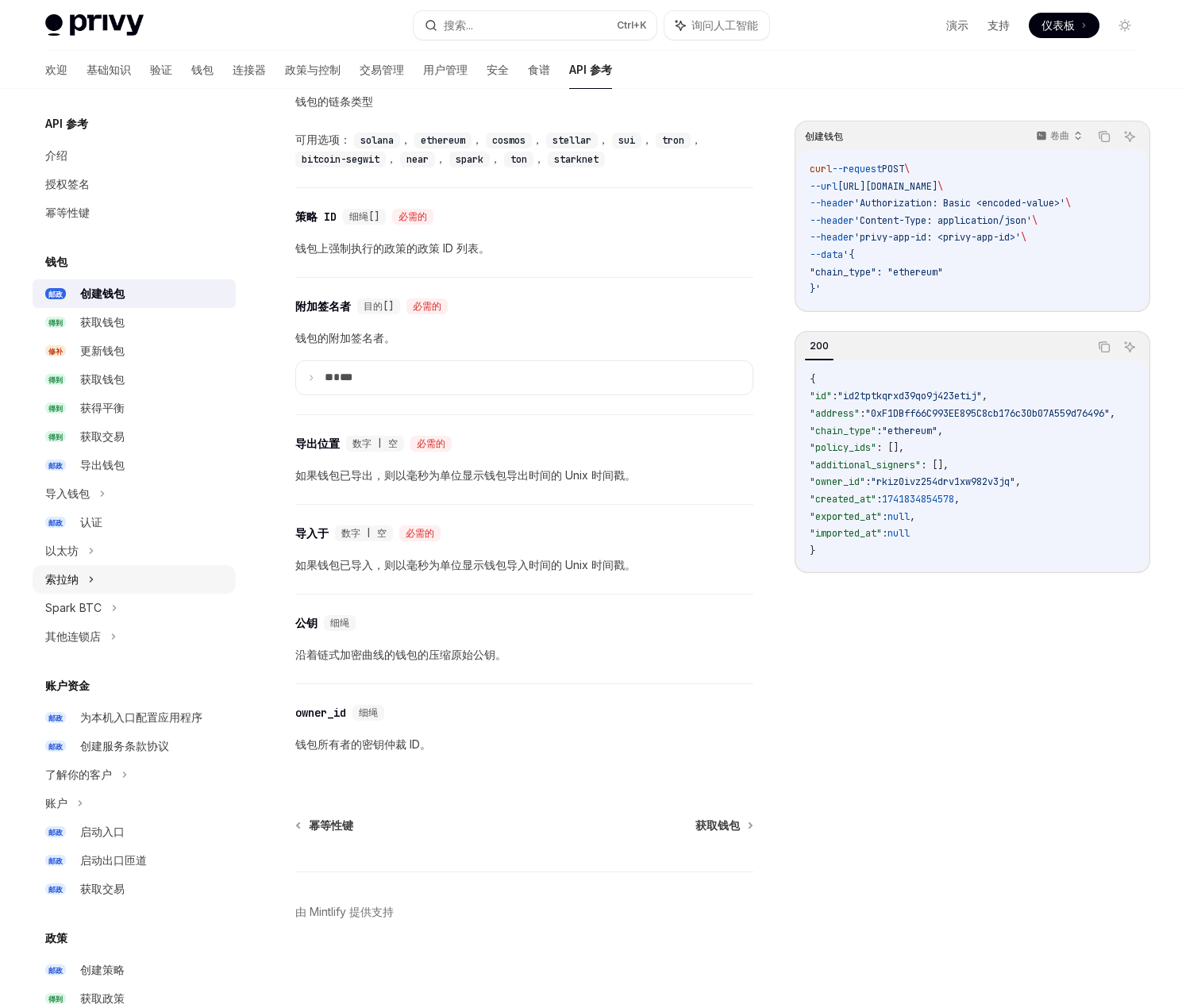
click at [101, 576] on div "索拉纳" at bounding box center [134, 579] width 204 height 29
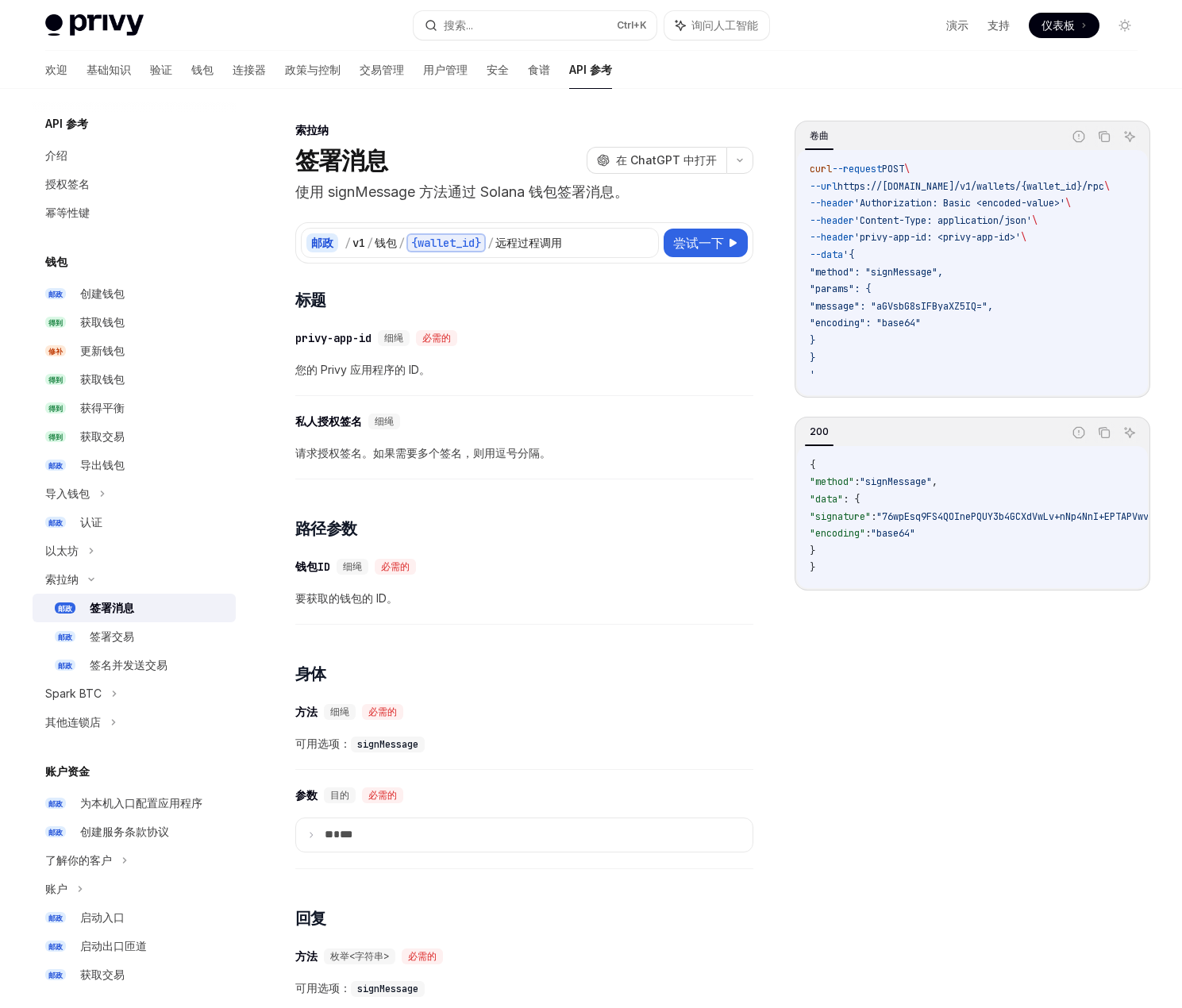
click at [637, 622] on div "​ 钱包ID 细绳 必需的 要获取的钱包的 ID。" at bounding box center [523, 587] width 458 height 75
click at [112, 721] on icon at bounding box center [113, 722] width 2 height 5
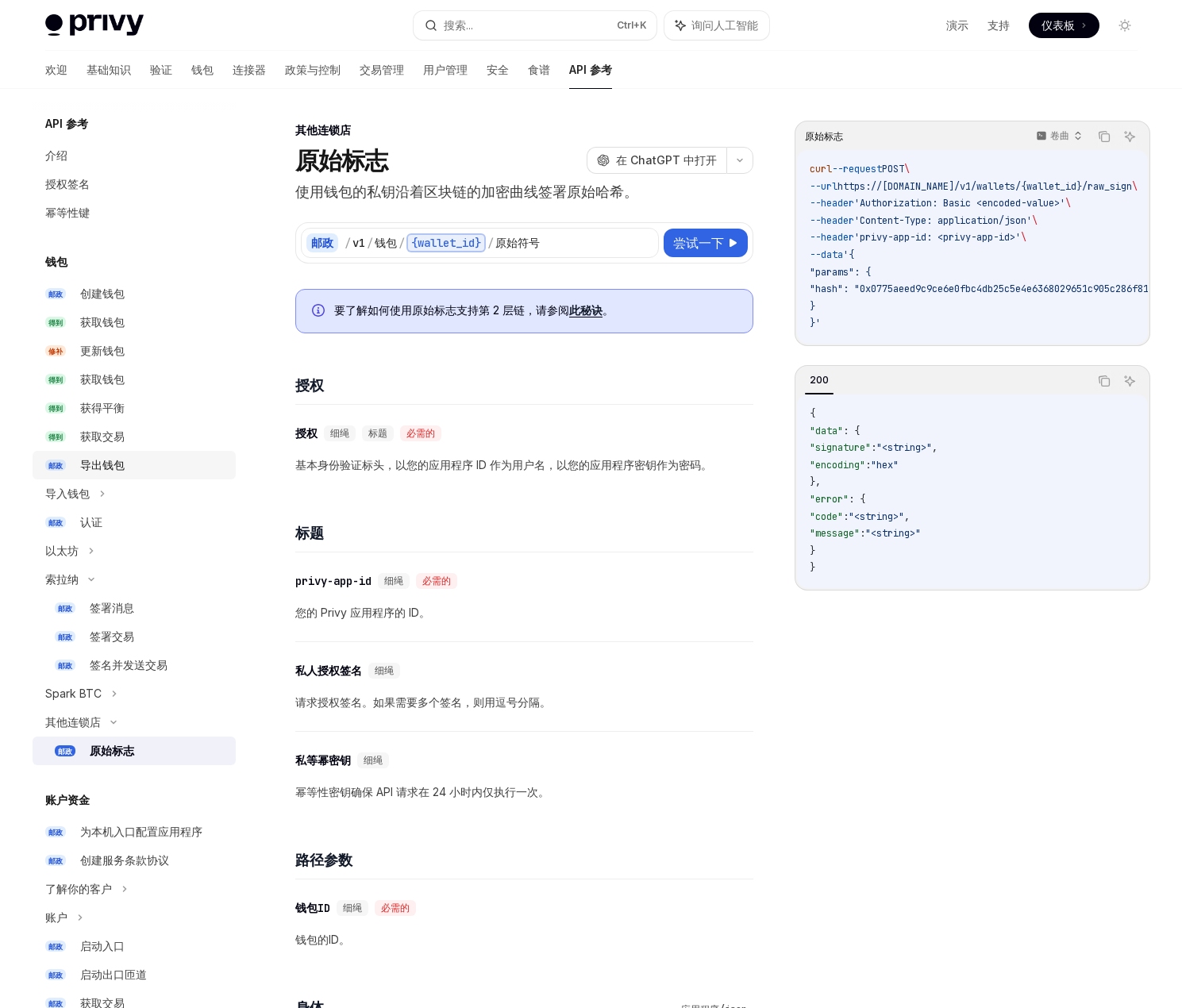
click at [112, 464] on font "导出钱包" at bounding box center [102, 465] width 45 height 14
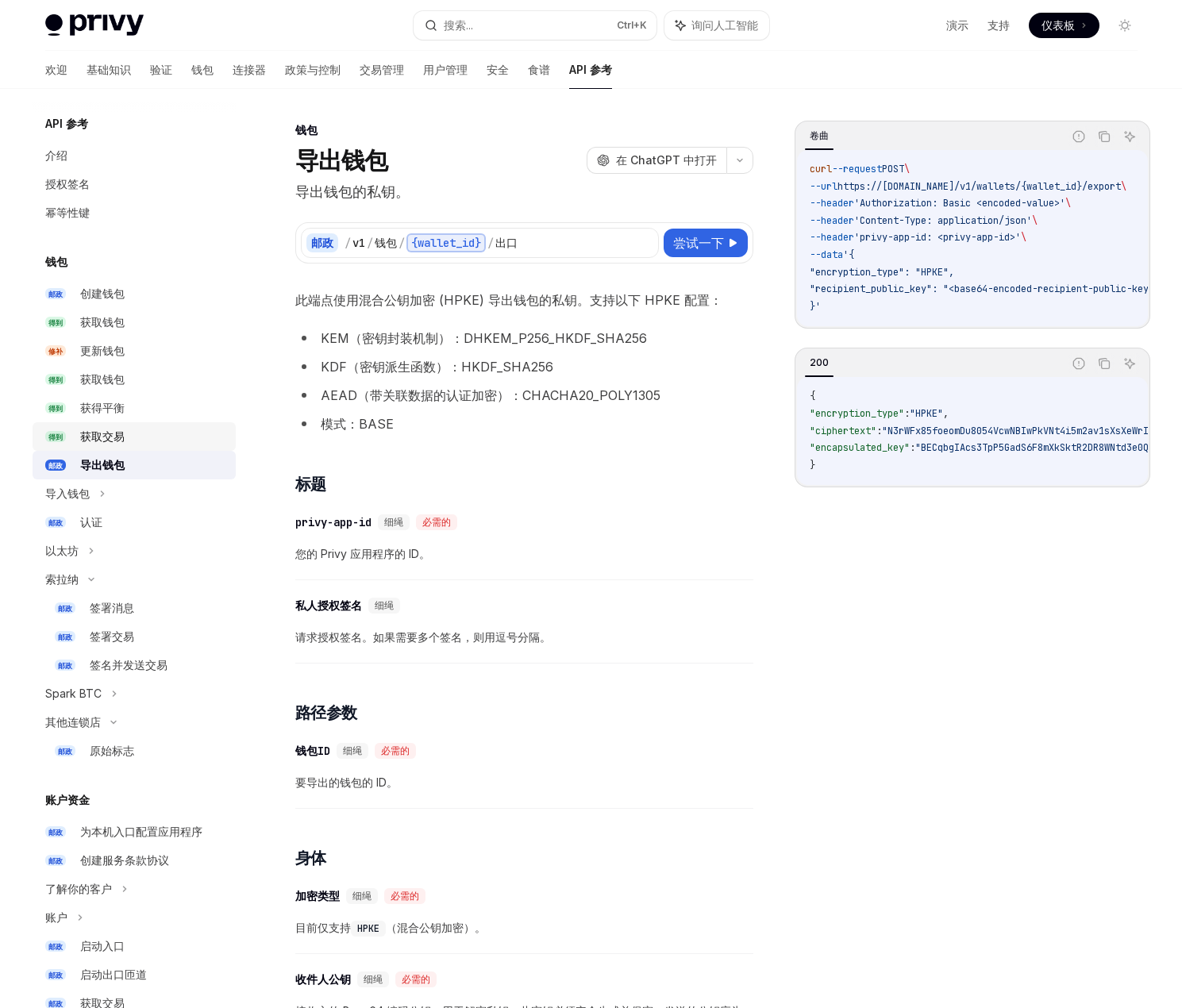
click at [107, 433] on font "获取交易" at bounding box center [102, 436] width 45 height 14
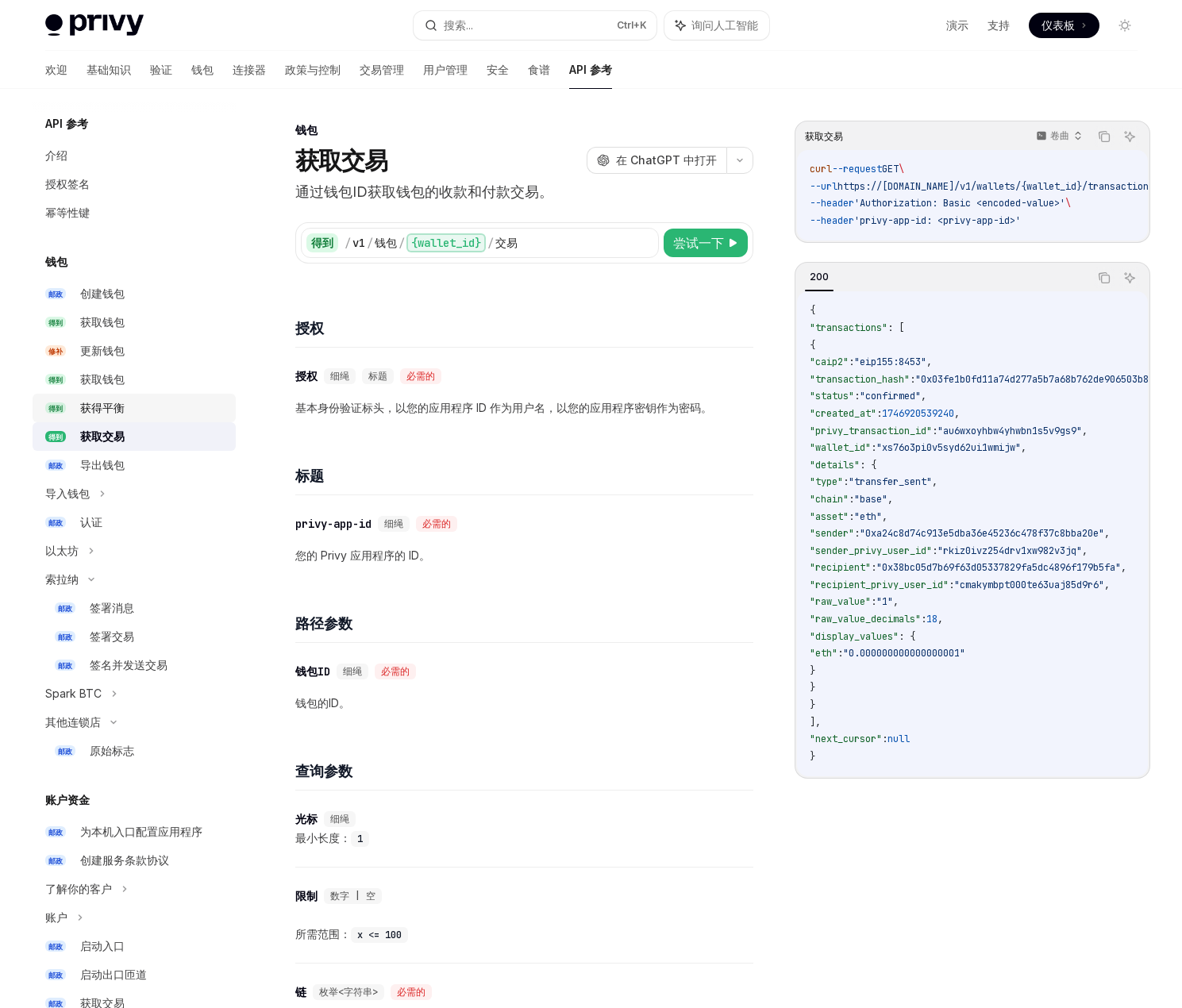
click at [107, 408] on font "获得平衡" at bounding box center [102, 408] width 45 height 14
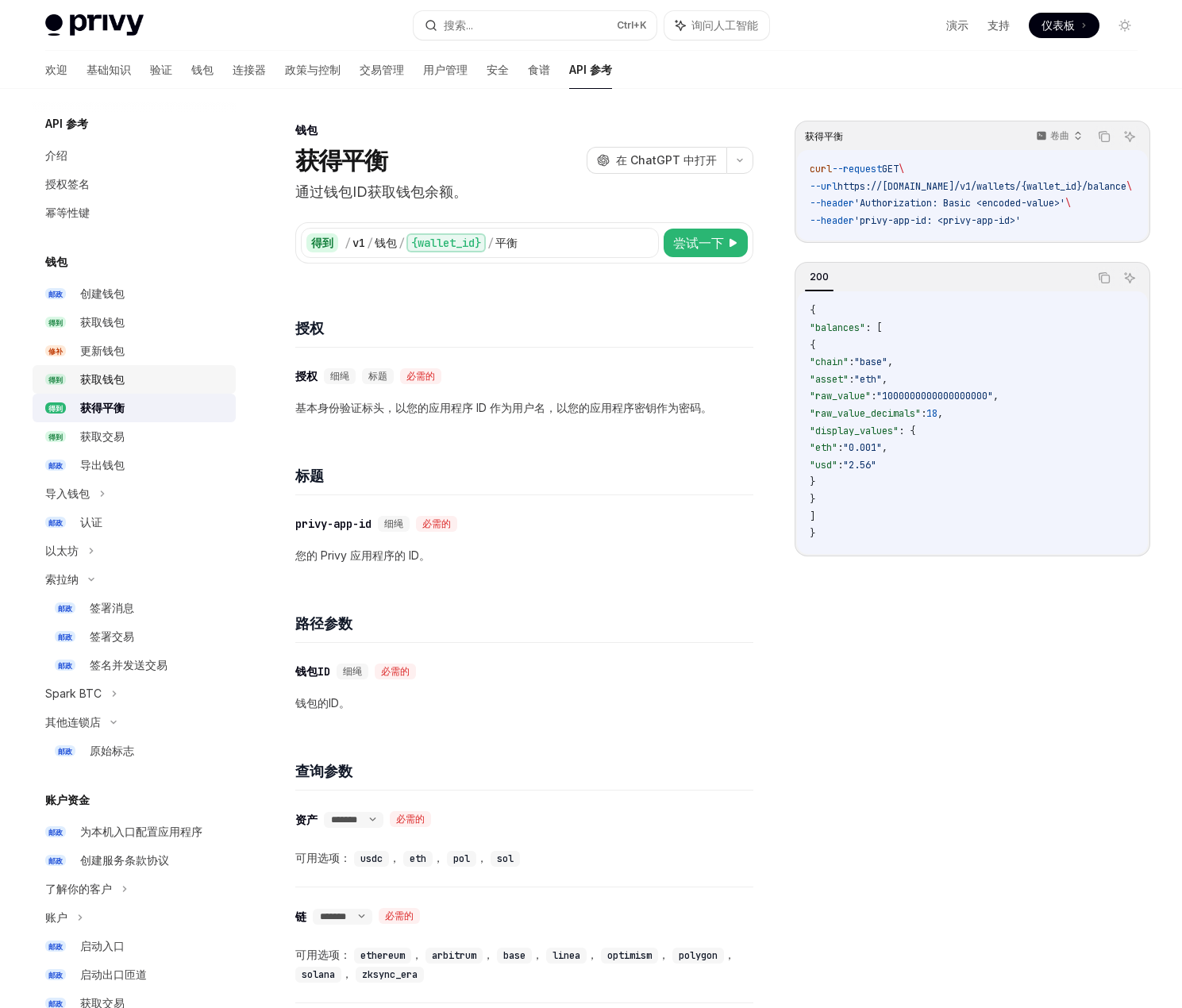
click at [107, 379] on font "获取钱包" at bounding box center [102, 379] width 45 height 14
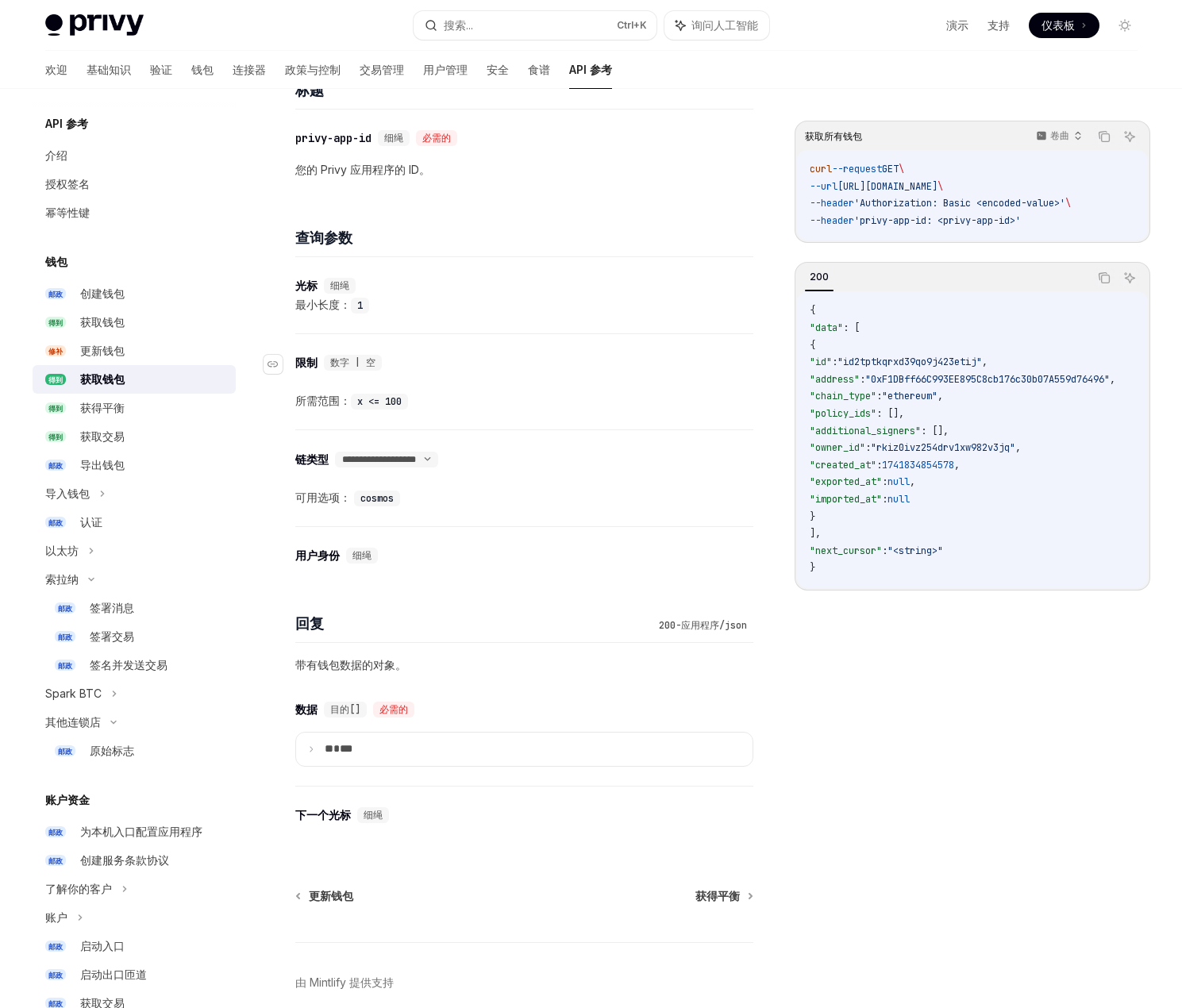
scroll to position [456, 0]
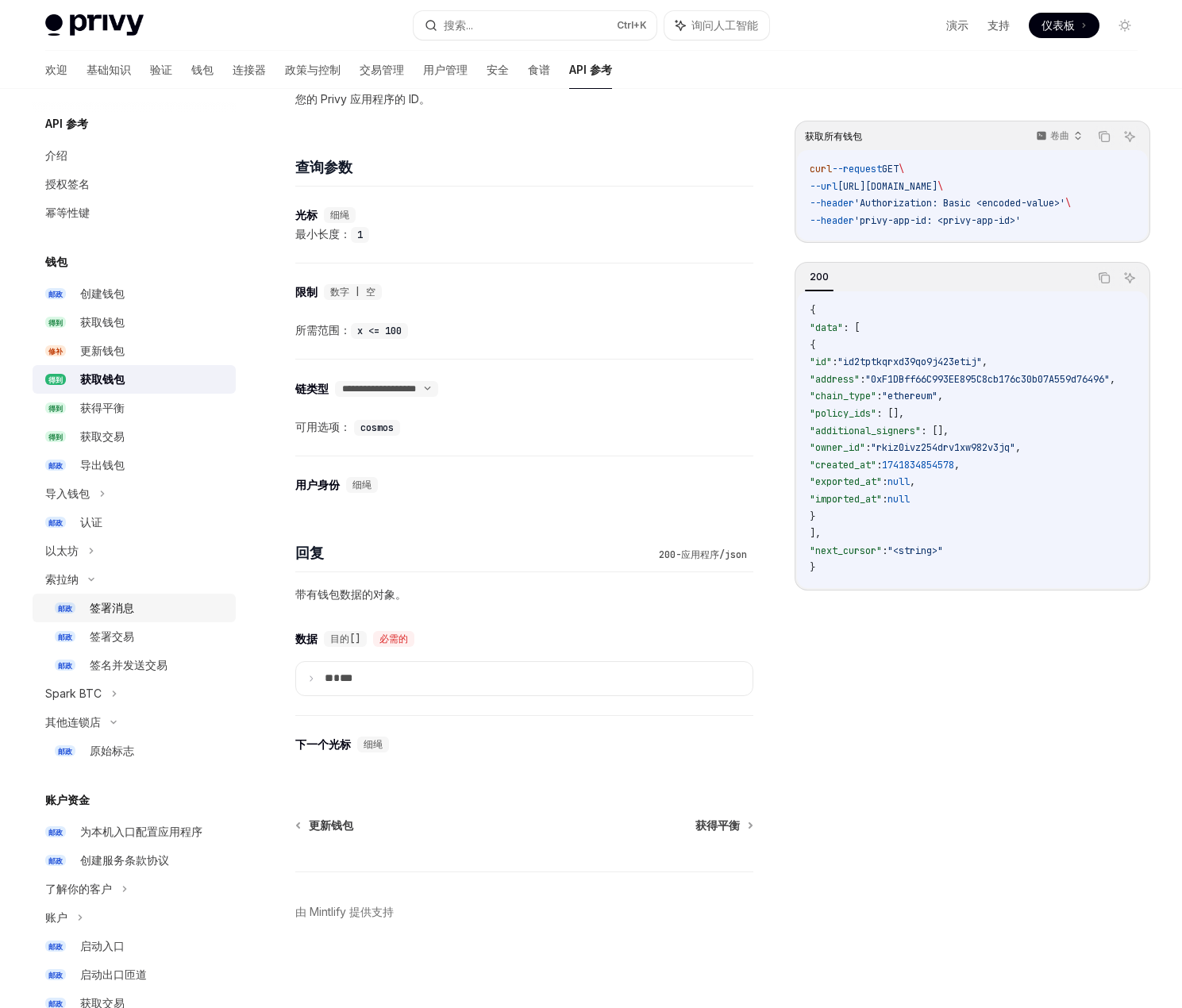
click at [117, 610] on font "签署消息" at bounding box center [111, 608] width 45 height 14
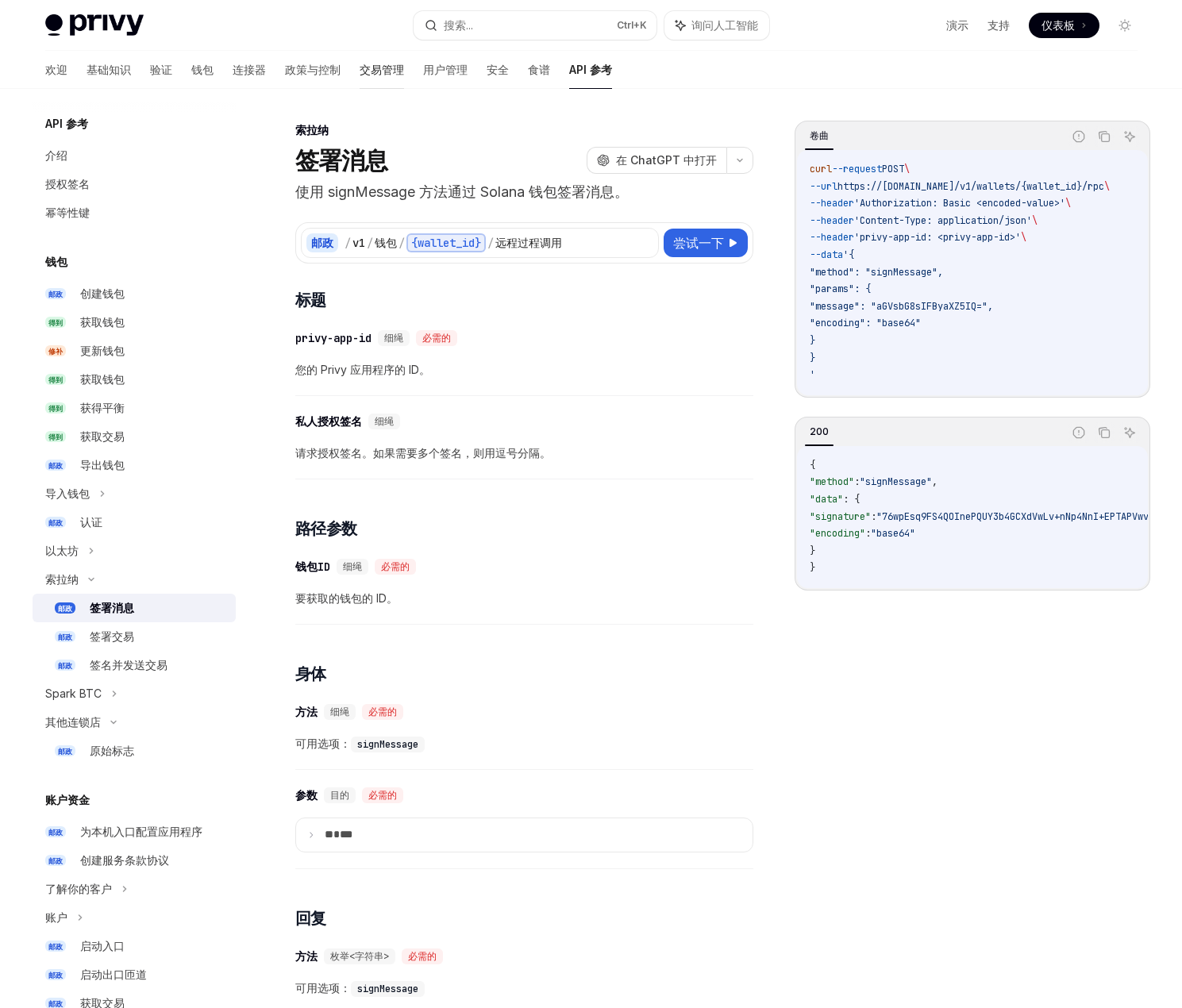
click at [360, 73] on font "交易管理" at bounding box center [381, 70] width 45 height 14
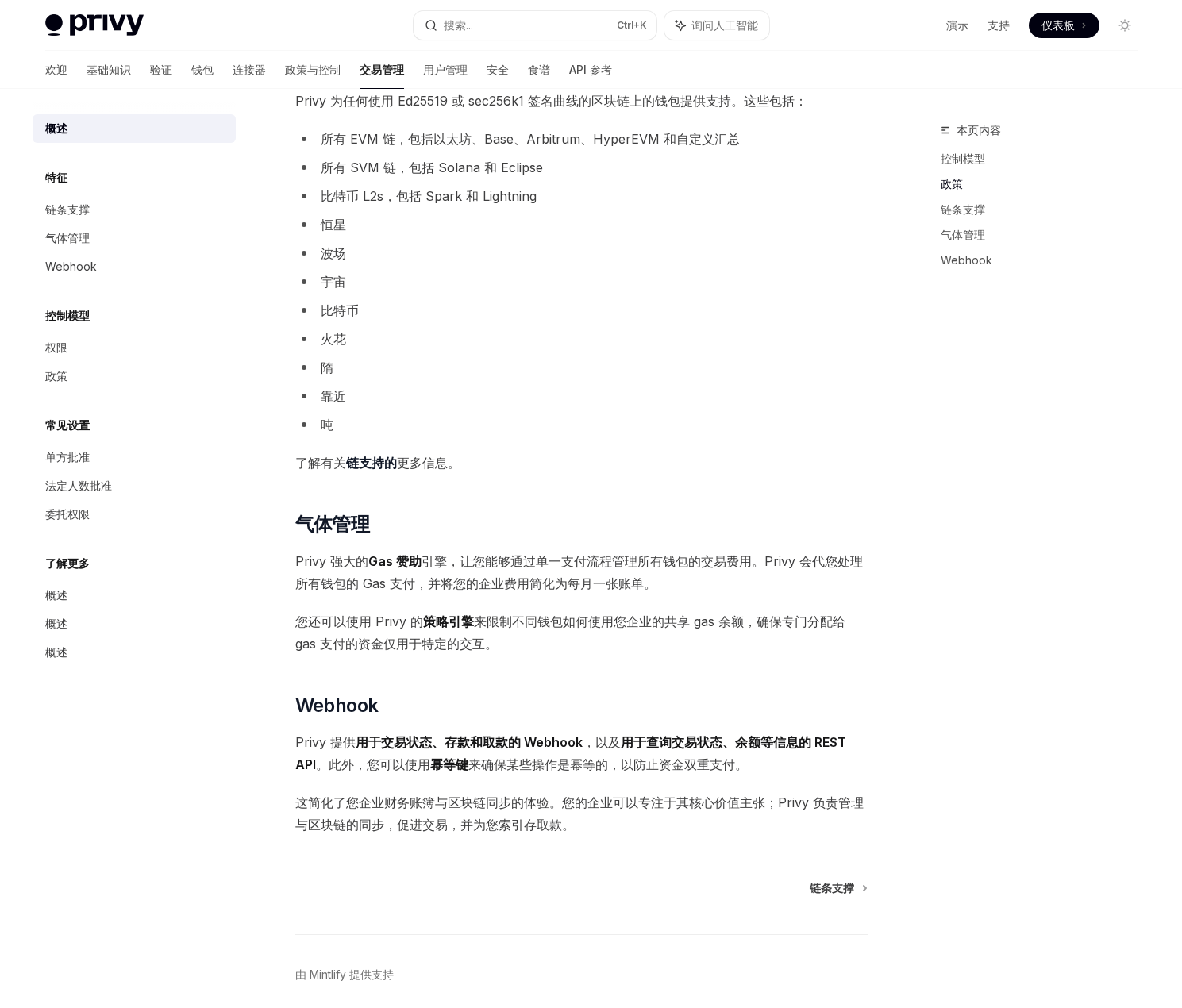
scroll to position [845, 0]
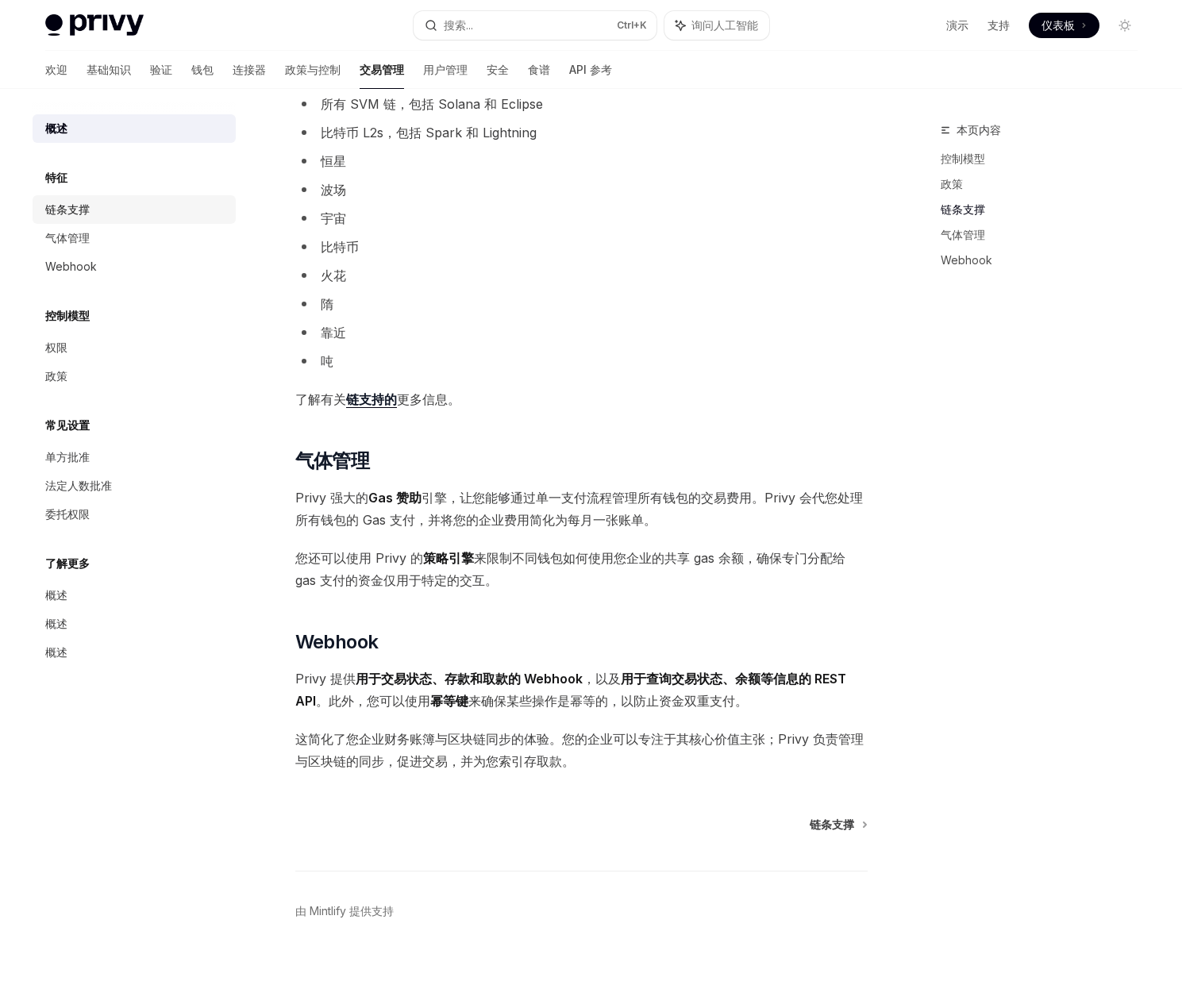
click at [86, 213] on font "链条支撑" at bounding box center [68, 210] width 45 height 14
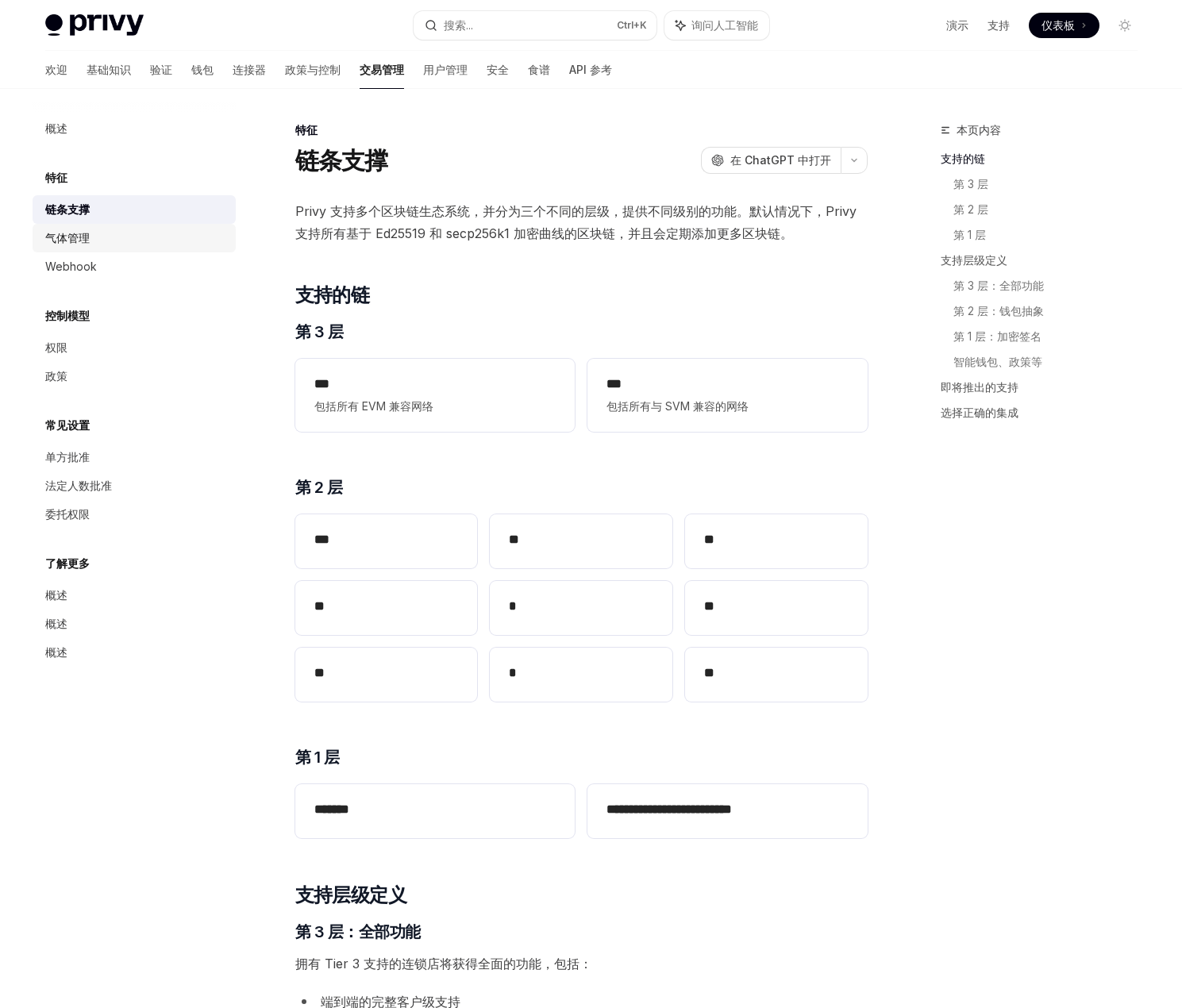
click at [86, 239] on font "气体管理" at bounding box center [68, 238] width 45 height 14
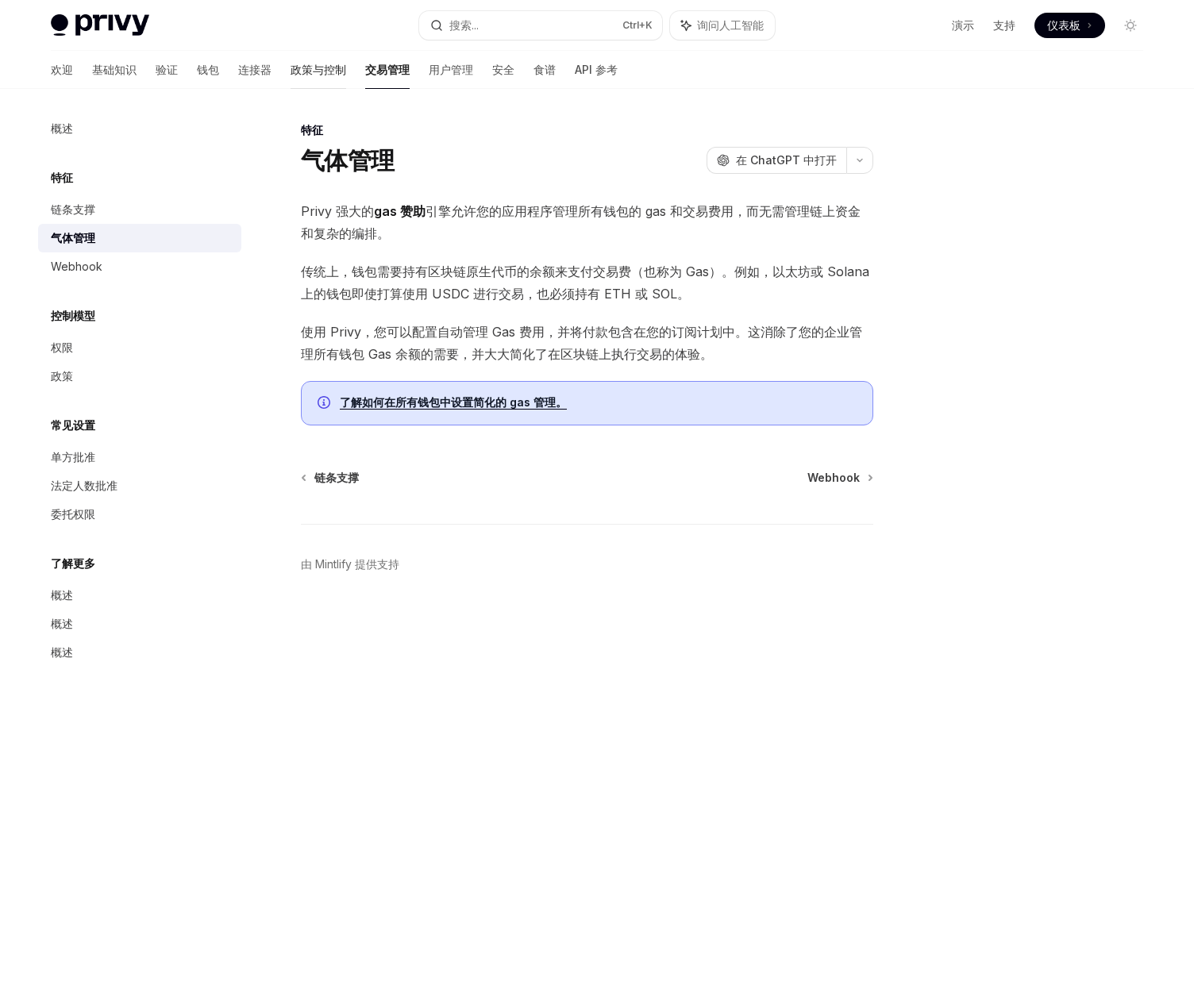
click at [290, 71] on font "政策与控制" at bounding box center [318, 70] width 56 height 14
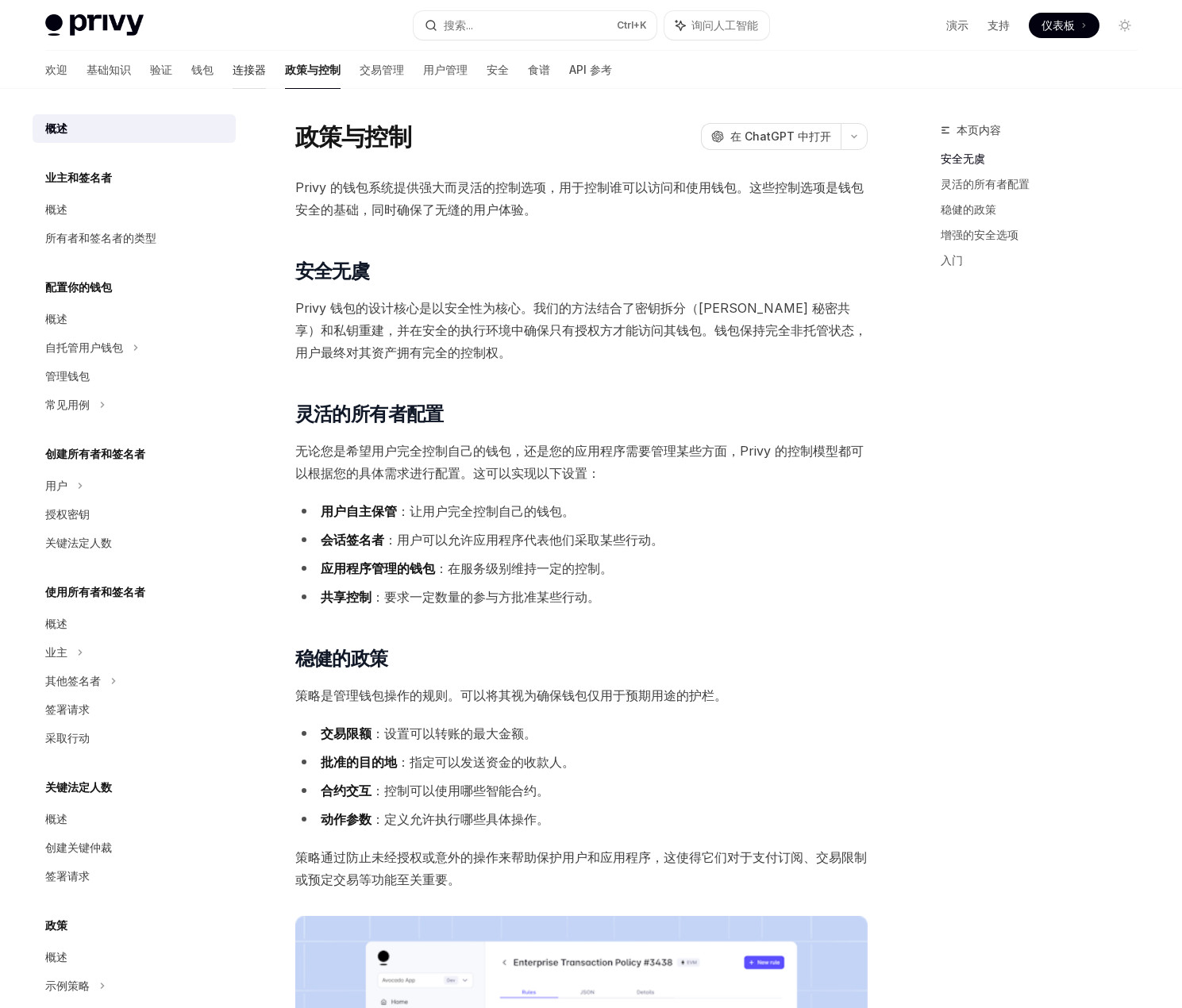
click at [232, 77] on font "连接器" at bounding box center [249, 70] width 34 height 16
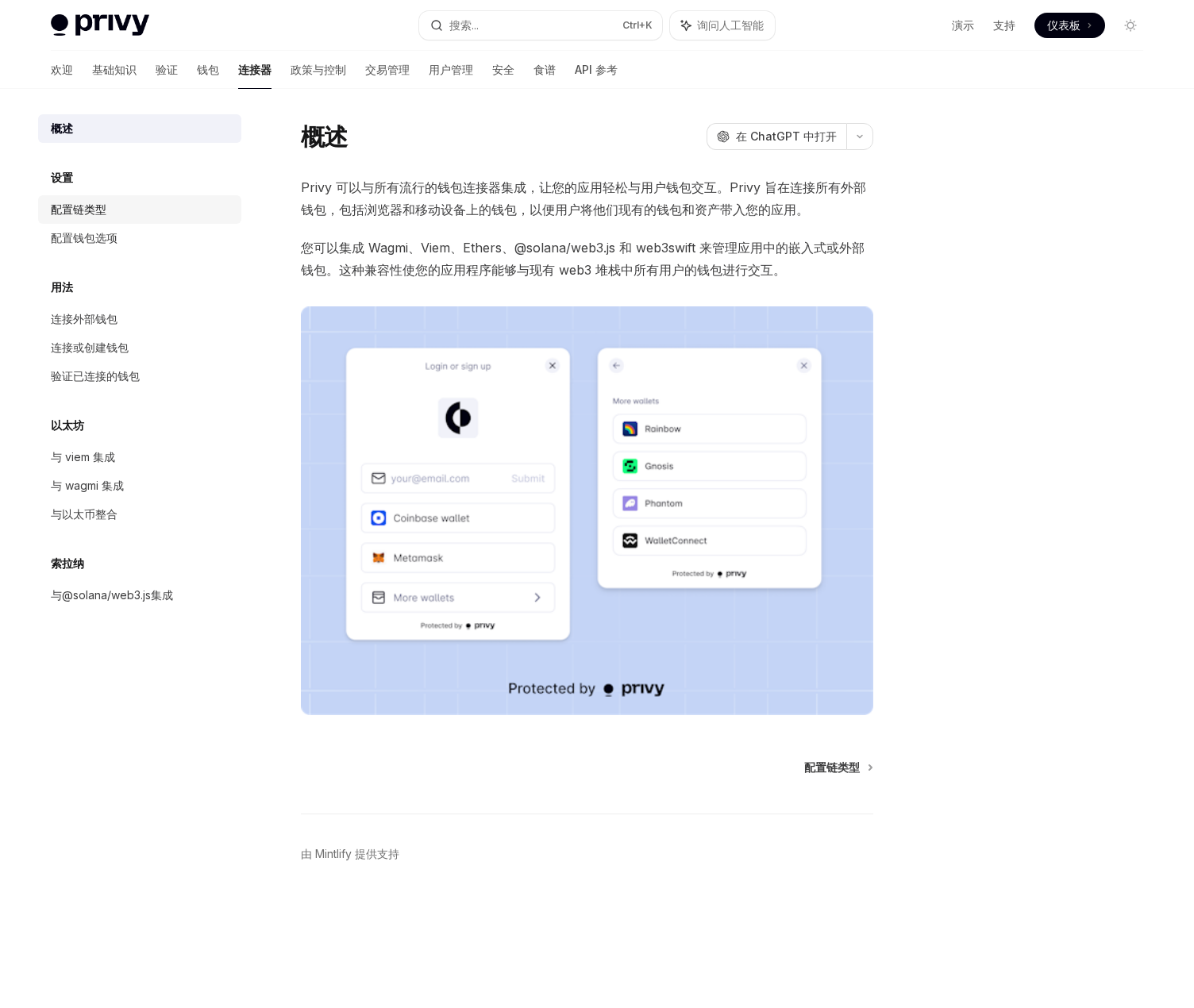
click at [110, 210] on div "配置链类型" at bounding box center [141, 209] width 181 height 19
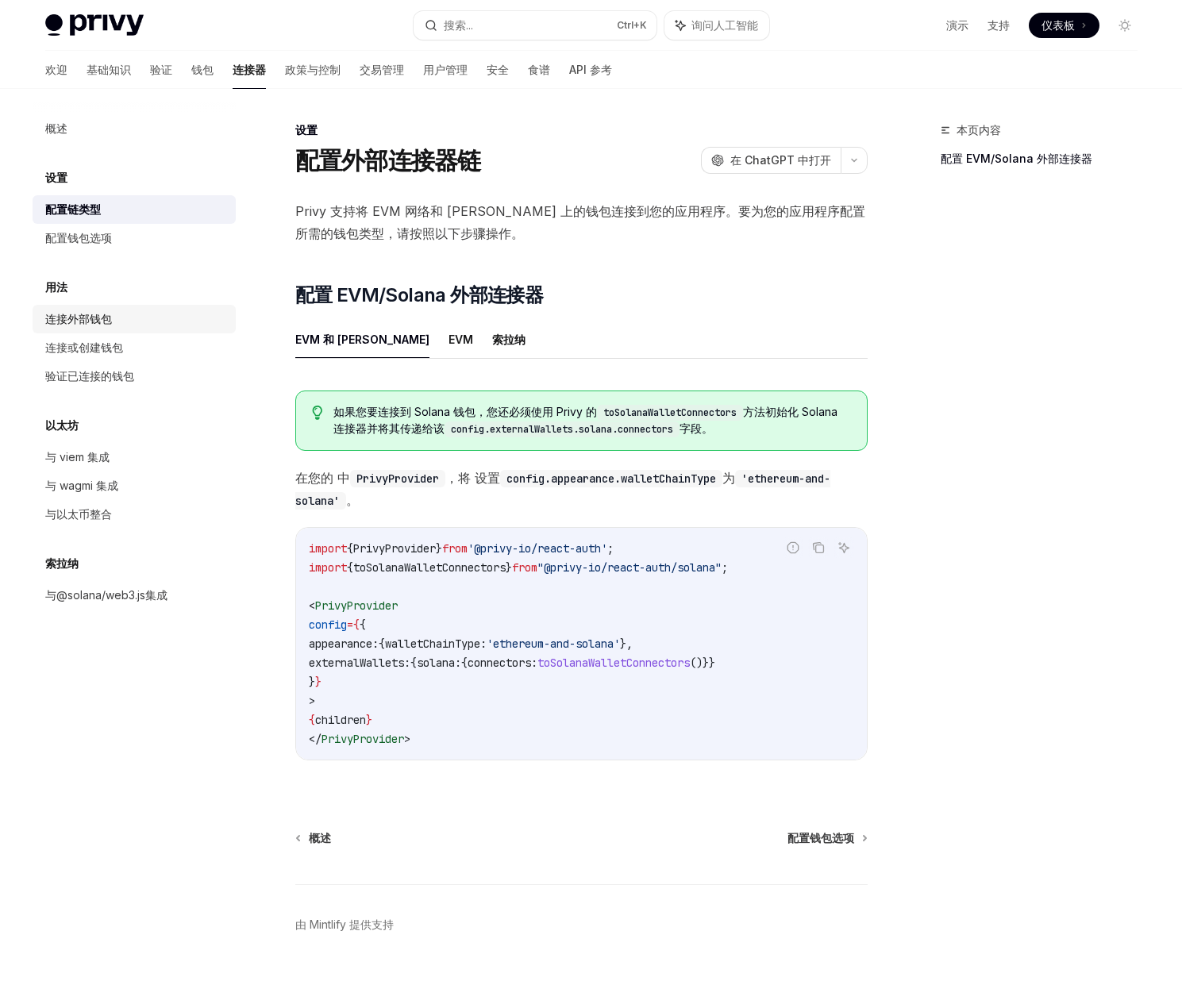
click at [109, 321] on font "连接外部钱包" at bounding box center [78, 319] width 67 height 14
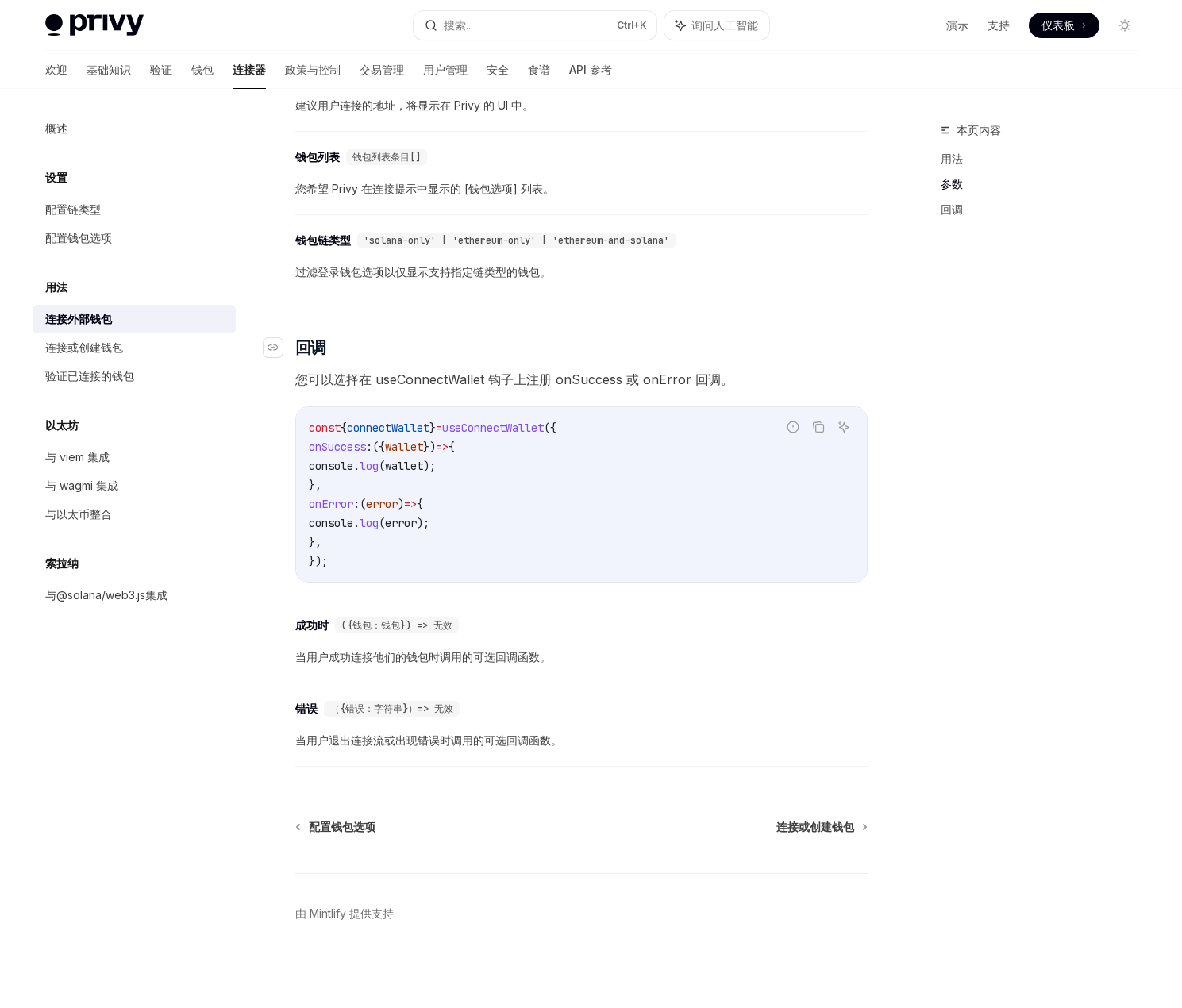
scroll to position [717, 0]
click at [152, 345] on div "连接或创建钱包" at bounding box center [136, 347] width 181 height 19
type textarea "*"
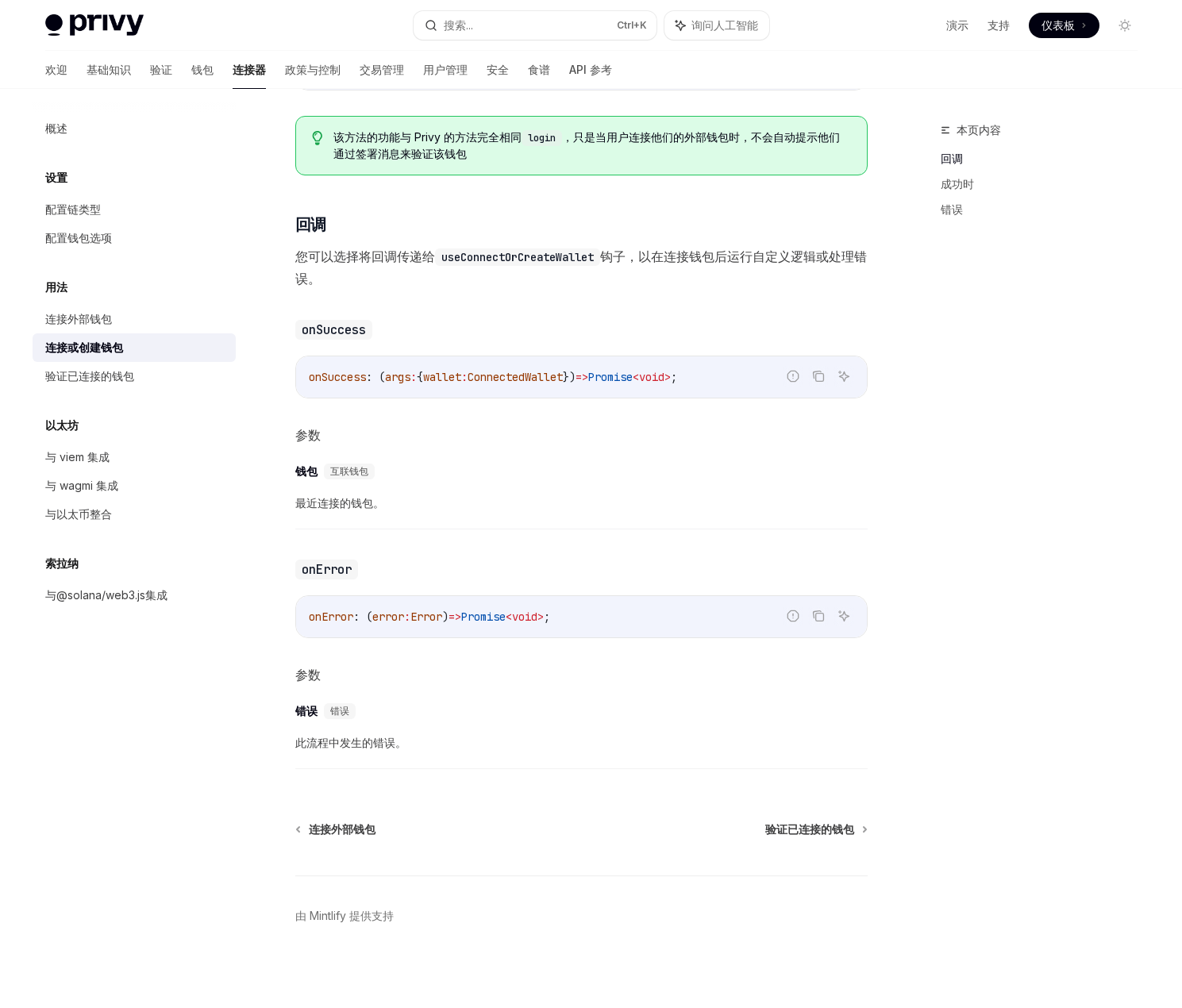
scroll to position [688, 0]
